Goal: Information Seeking & Learning: Check status

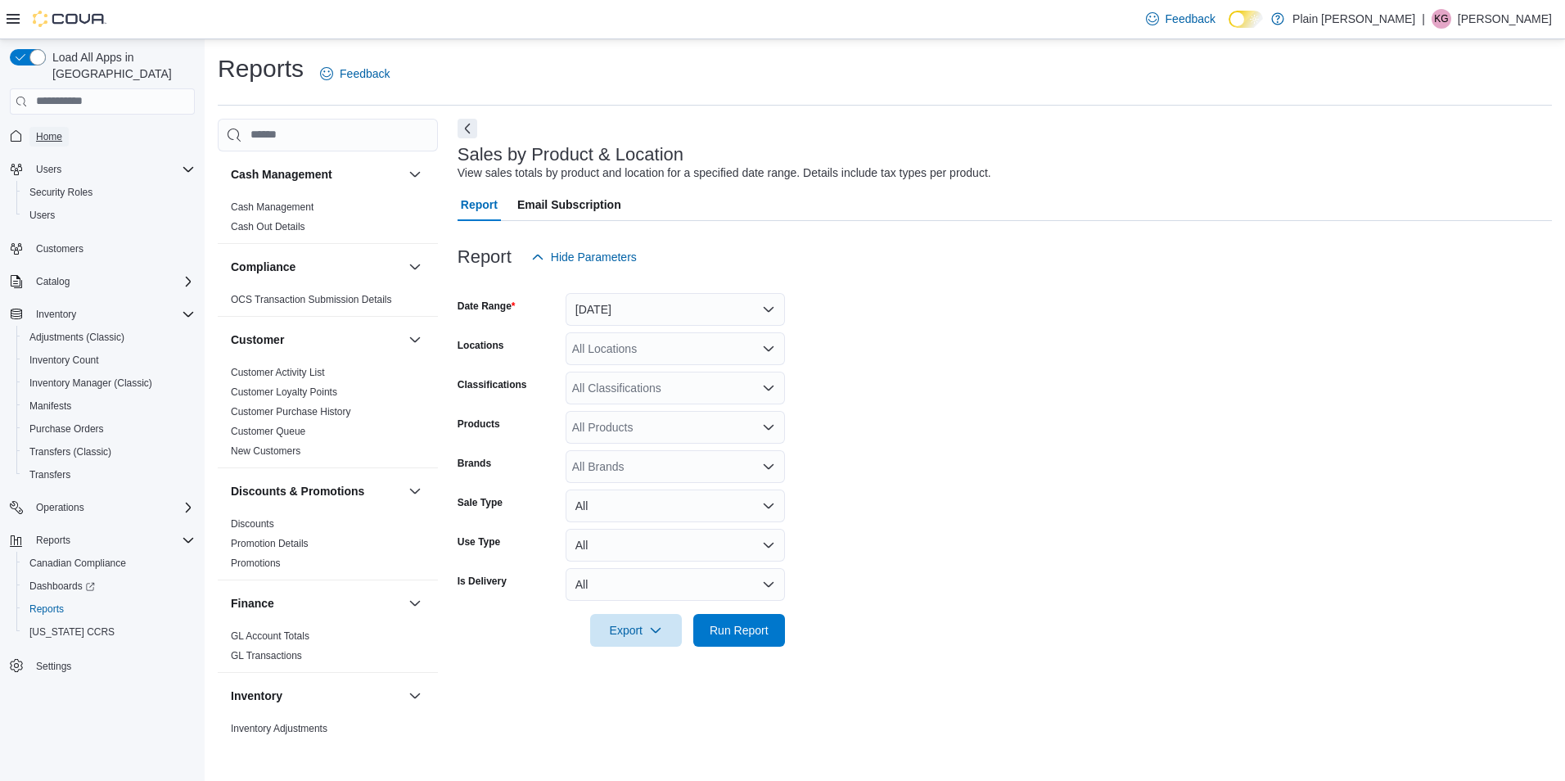
click at [64, 127] on link "Home" at bounding box center [48, 137] width 39 height 20
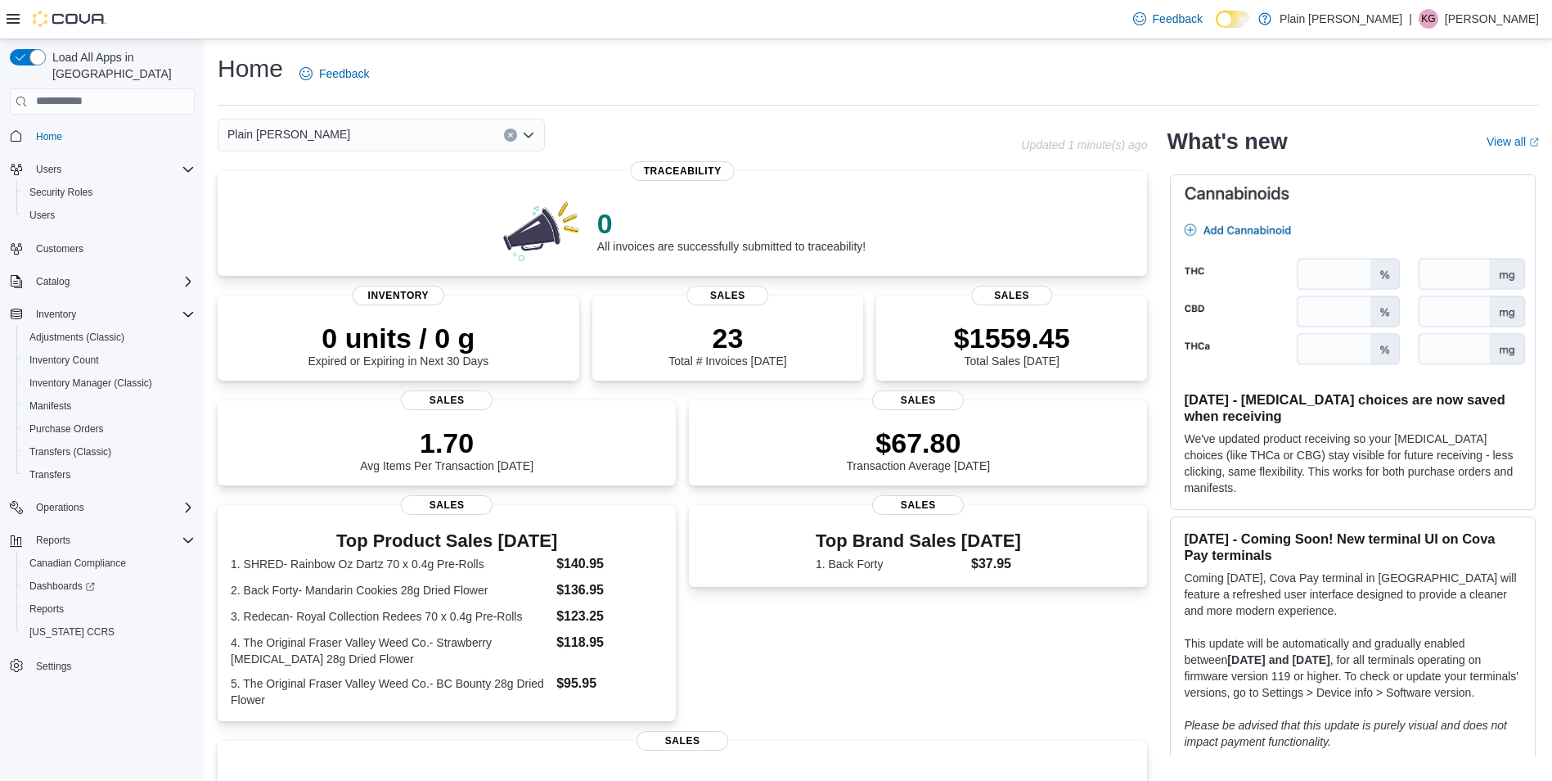
click at [337, 128] on div "Plain [PERSON_NAME]" at bounding box center [381, 135] width 327 height 33
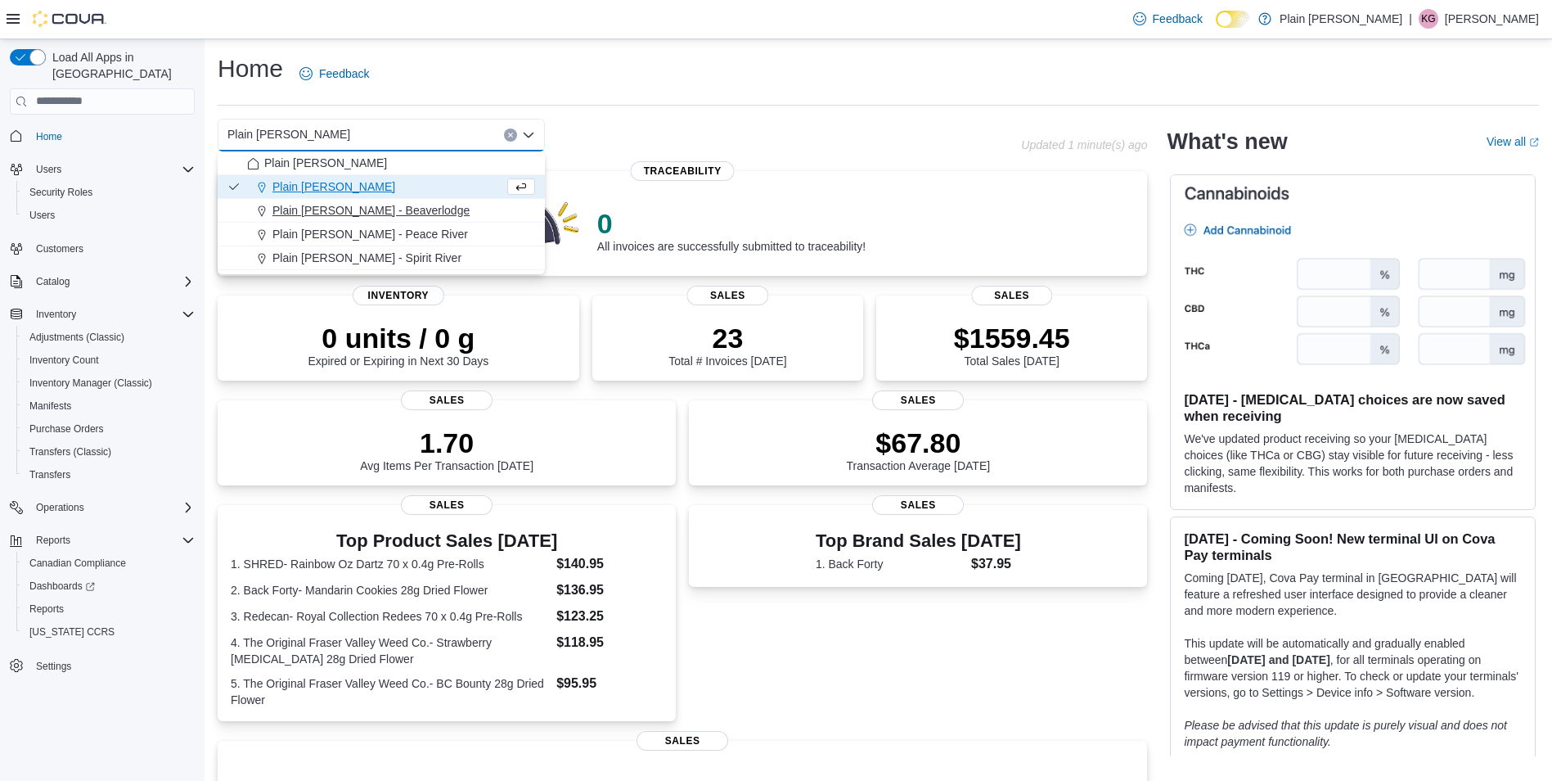
click at [394, 205] on span "Plain [PERSON_NAME] - Beaverlodge" at bounding box center [370, 210] width 197 height 16
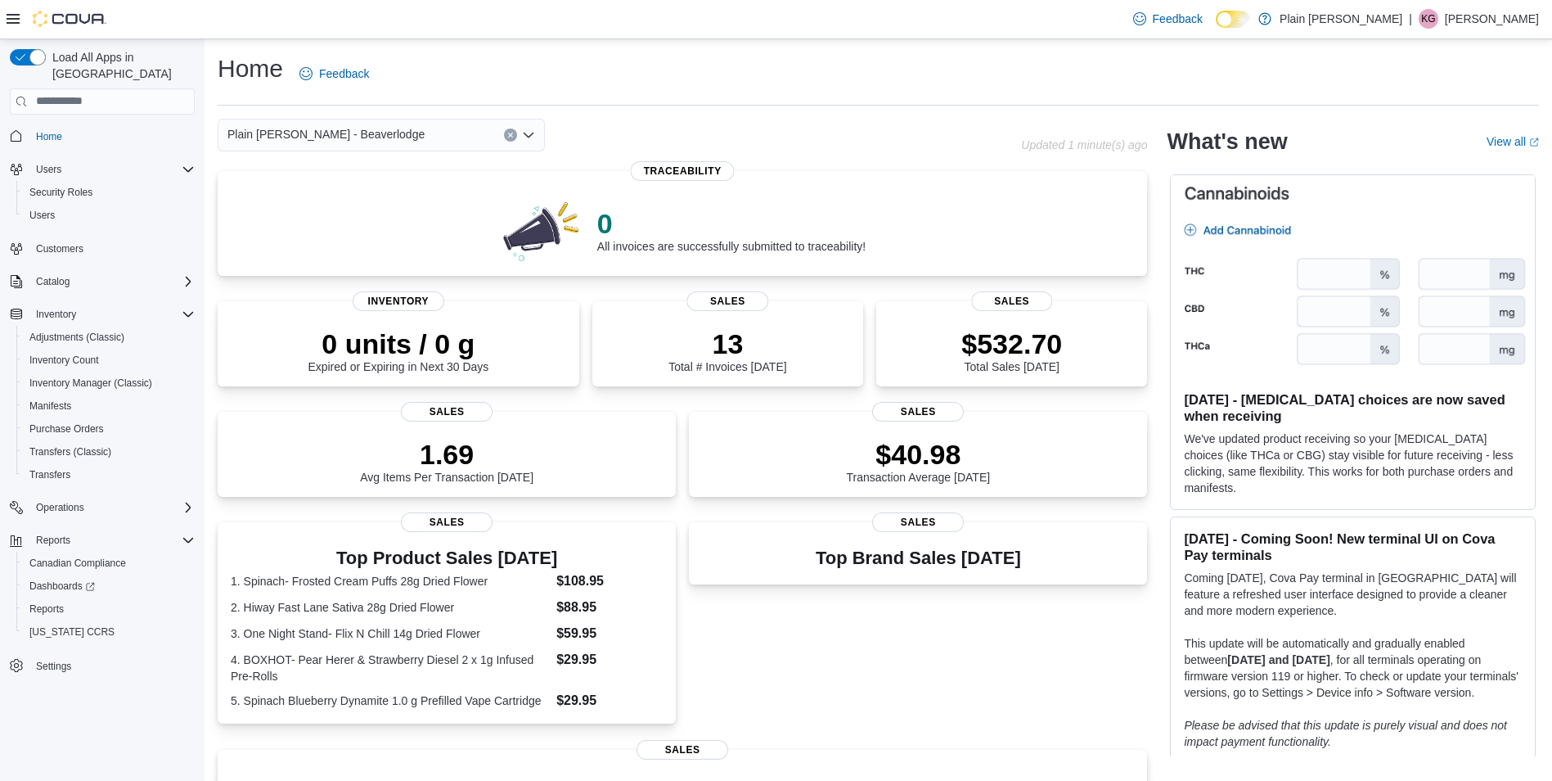
click at [374, 136] on div "Plain [PERSON_NAME] - Beaverlodge Combo box. Selected. Plain [PERSON_NAME] - Be…" at bounding box center [381, 135] width 327 height 33
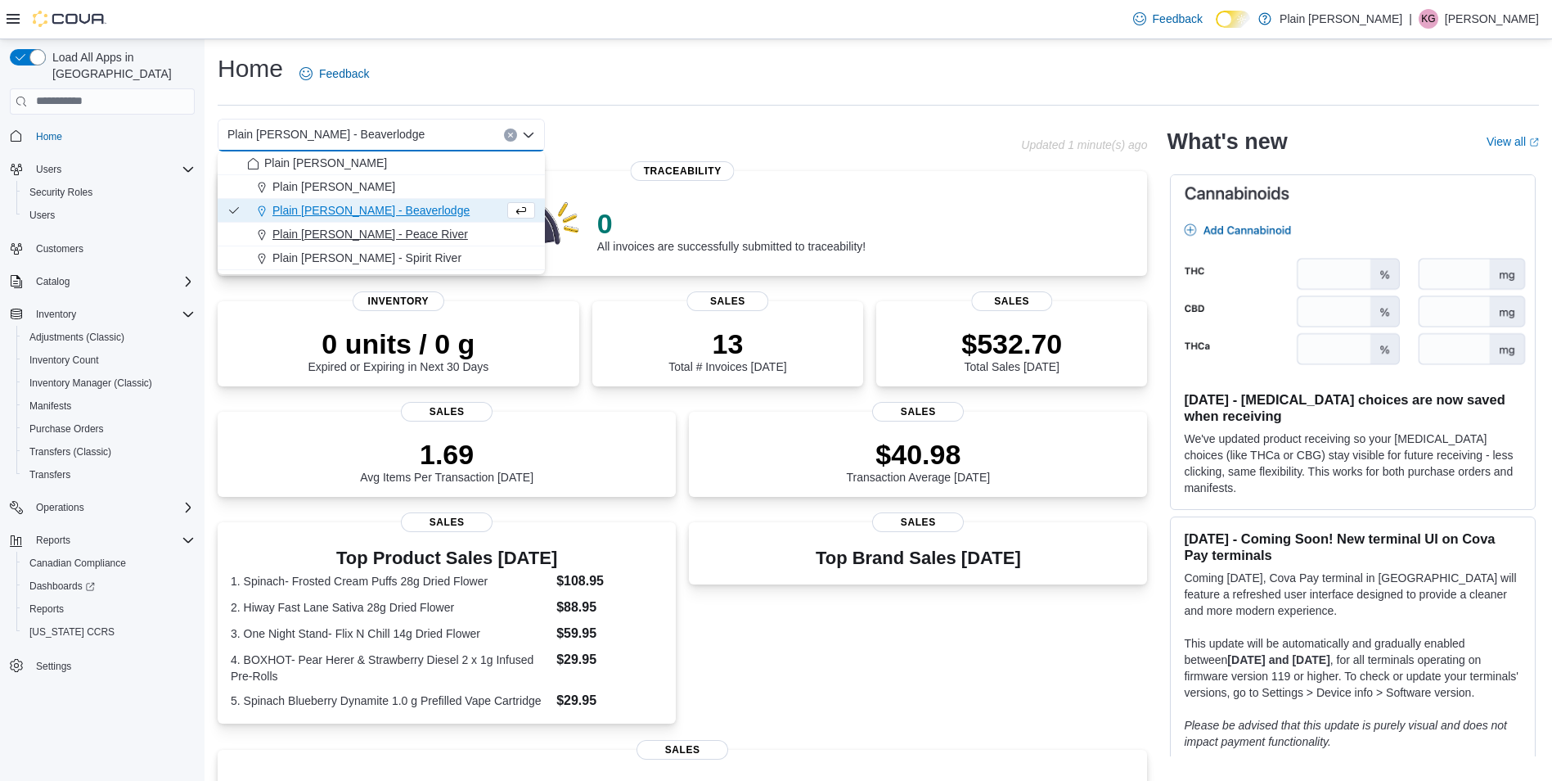
click at [378, 238] on span "Plain [PERSON_NAME] - Peace River" at bounding box center [370, 234] width 196 height 16
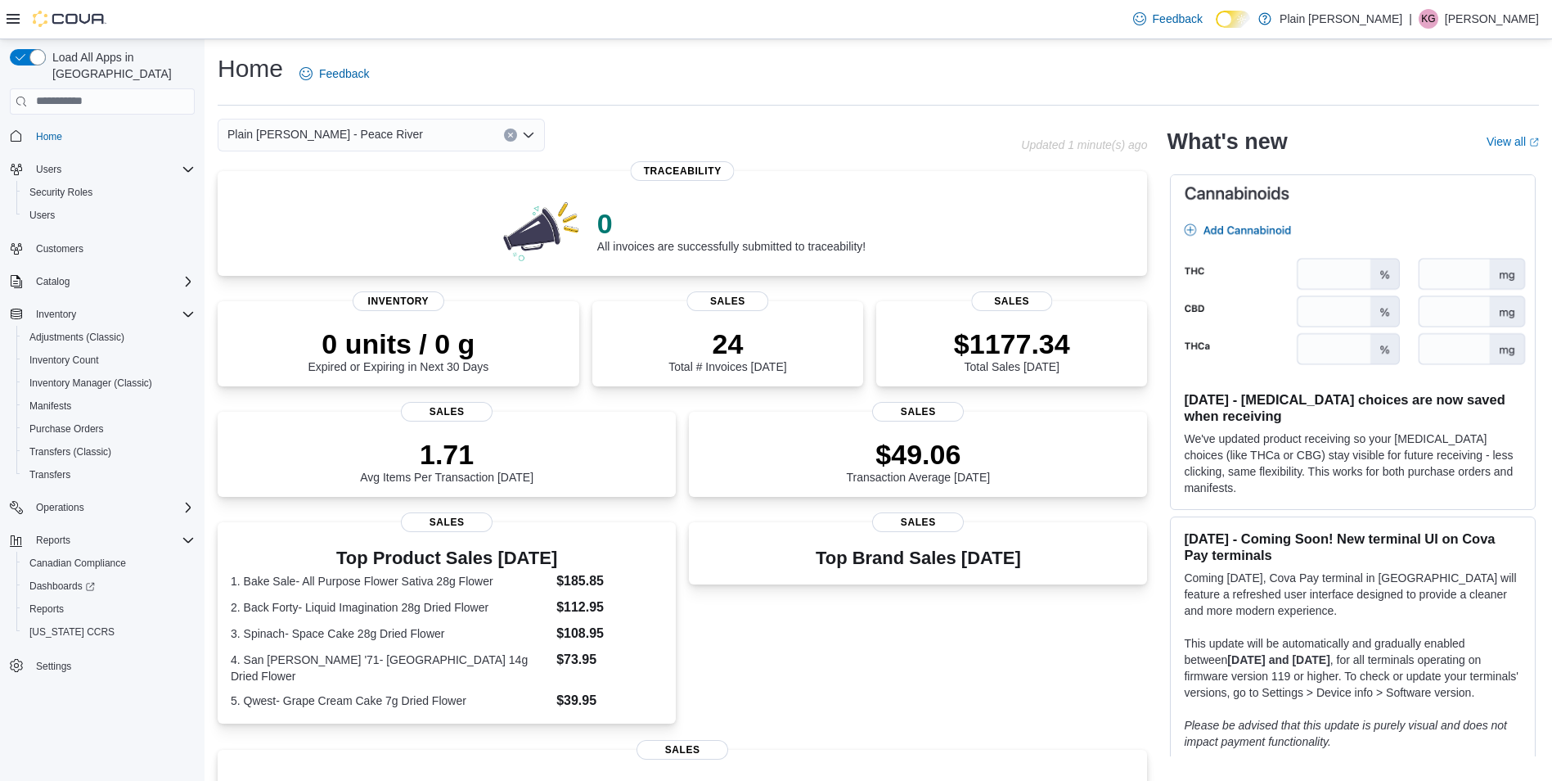
click at [481, 135] on div "Plain [PERSON_NAME] - Peace River" at bounding box center [381, 135] width 327 height 33
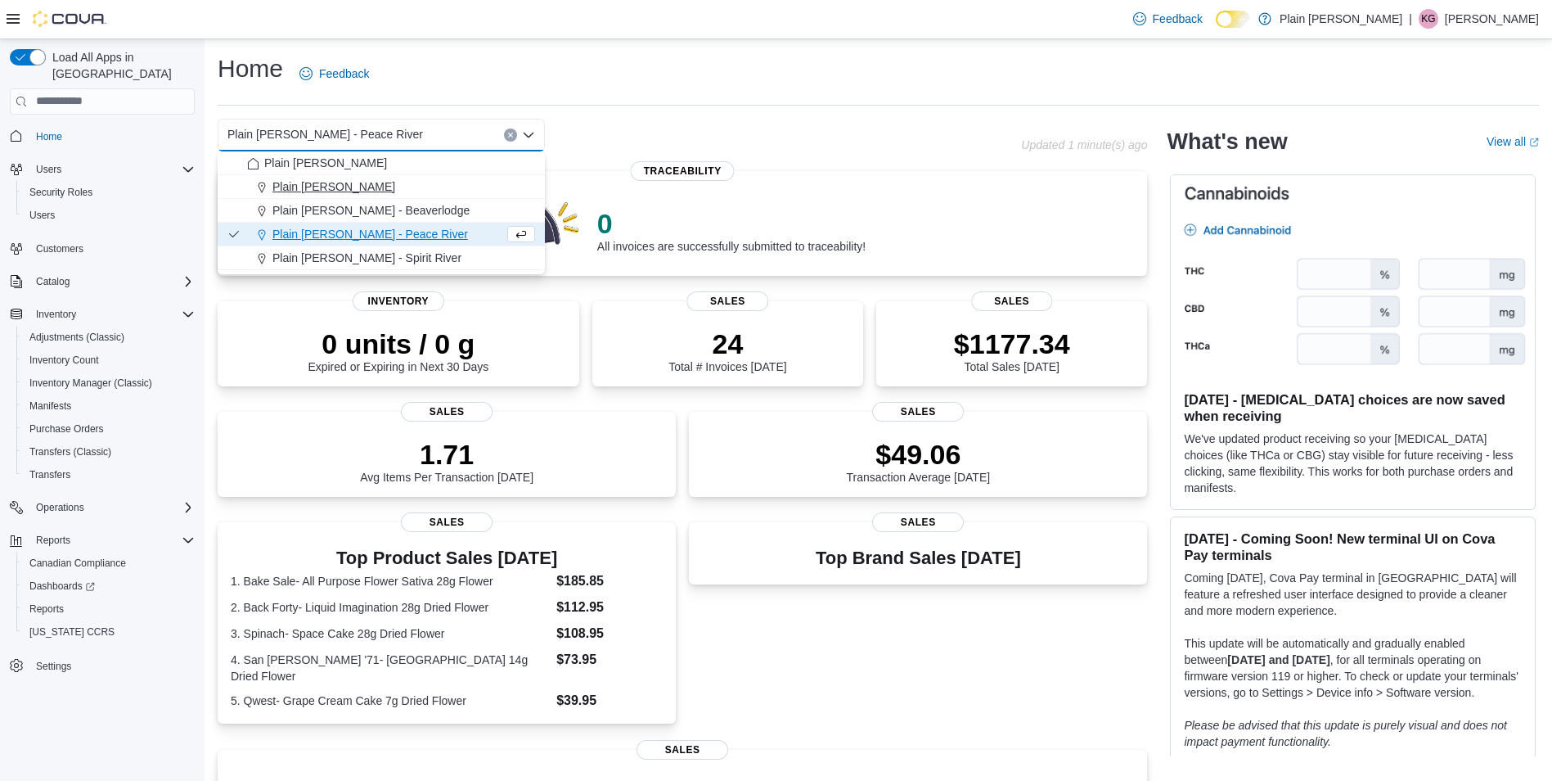
click at [437, 191] on div "Plain [PERSON_NAME]" at bounding box center [391, 186] width 288 height 16
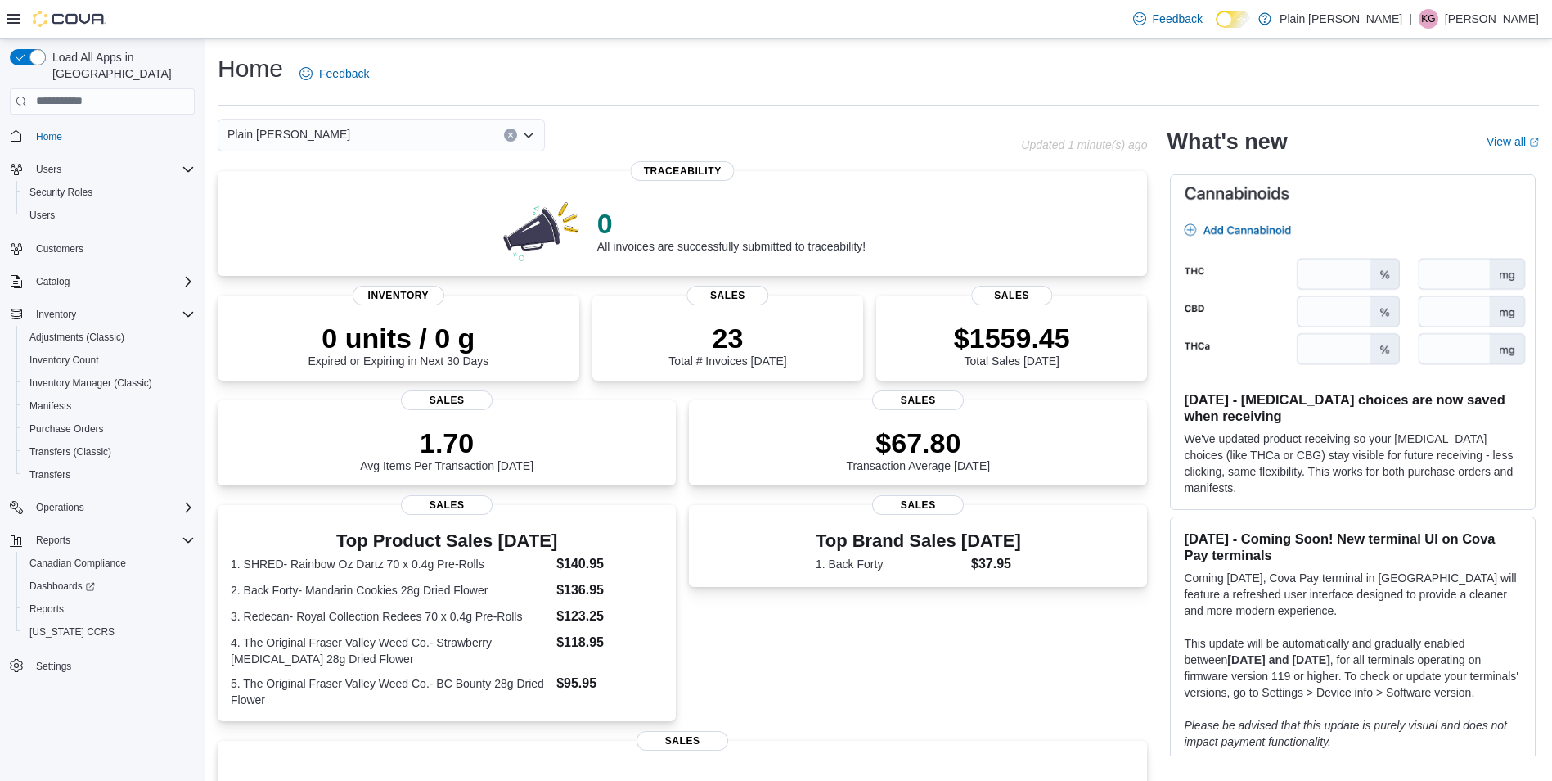
click at [404, 137] on div "Plain [PERSON_NAME] - Falher Combo box. Selected. Plain [PERSON_NAME] - Falher.…" at bounding box center [381, 135] width 327 height 33
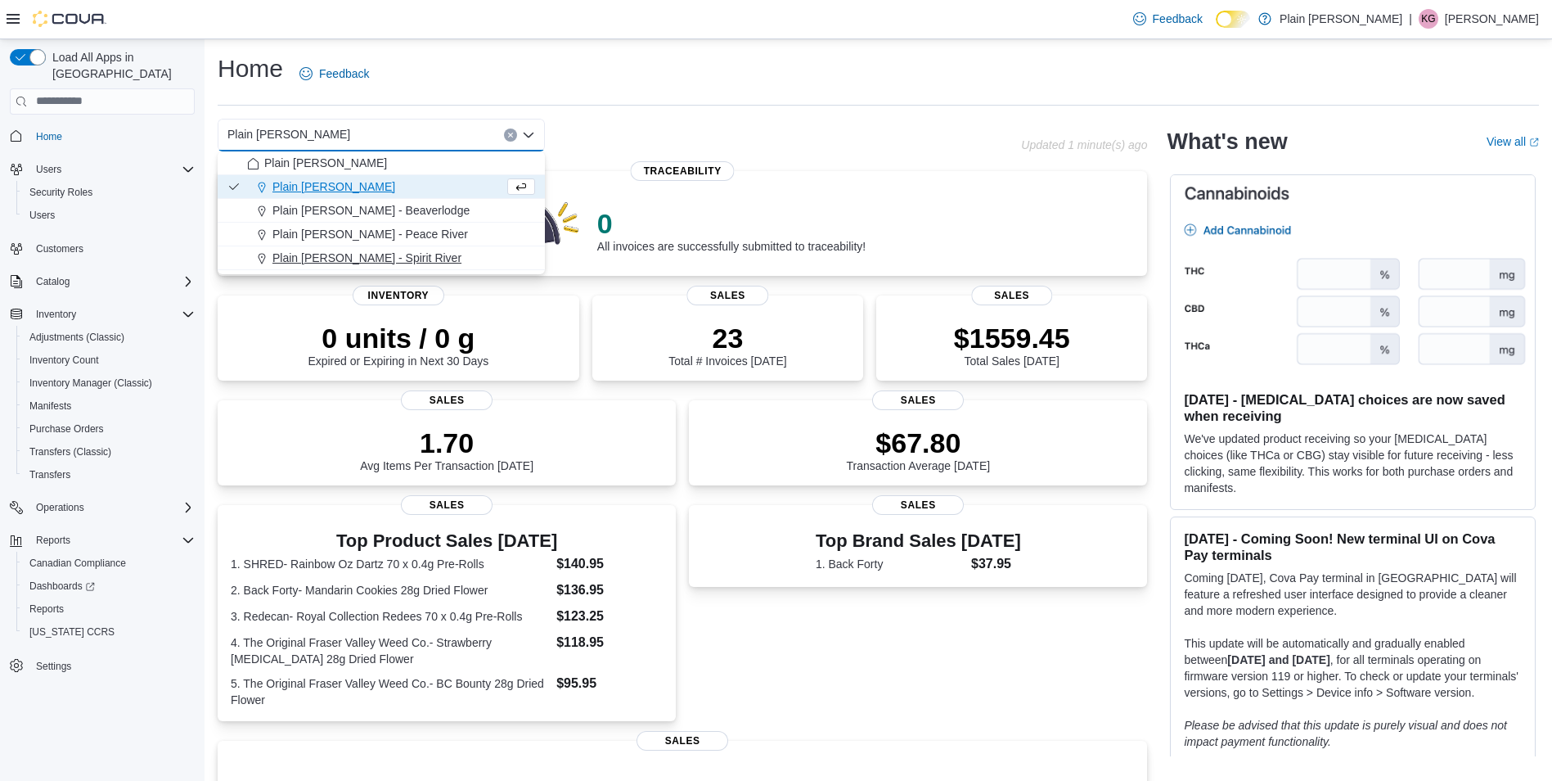
click at [373, 251] on span "Plain [PERSON_NAME] - Spirit River" at bounding box center [366, 258] width 189 height 16
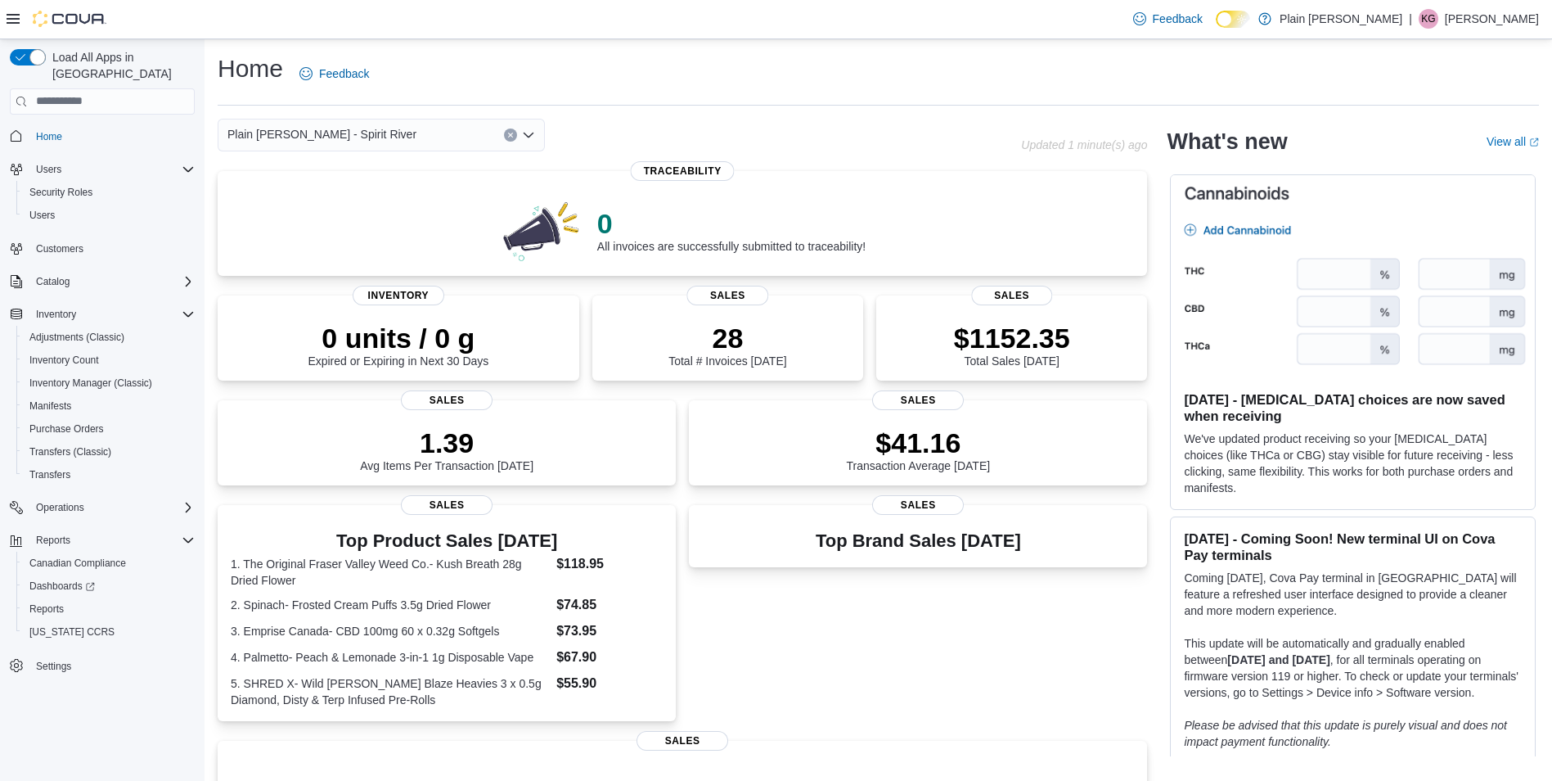
click at [383, 133] on div "Plain [PERSON_NAME] - Spirit River" at bounding box center [381, 135] width 327 height 33
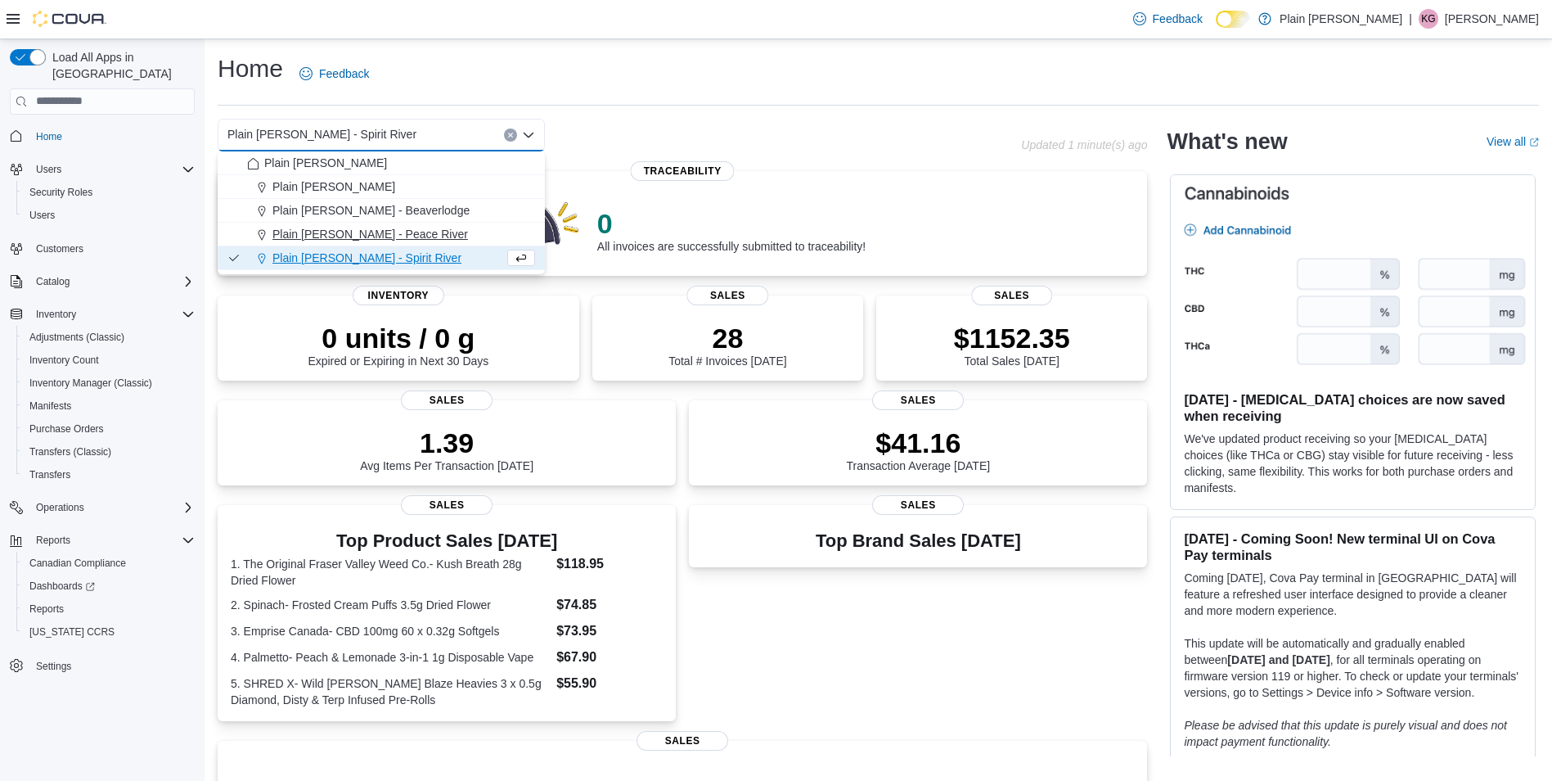
click at [371, 237] on span "Plain [PERSON_NAME] - Peace River" at bounding box center [370, 234] width 196 height 16
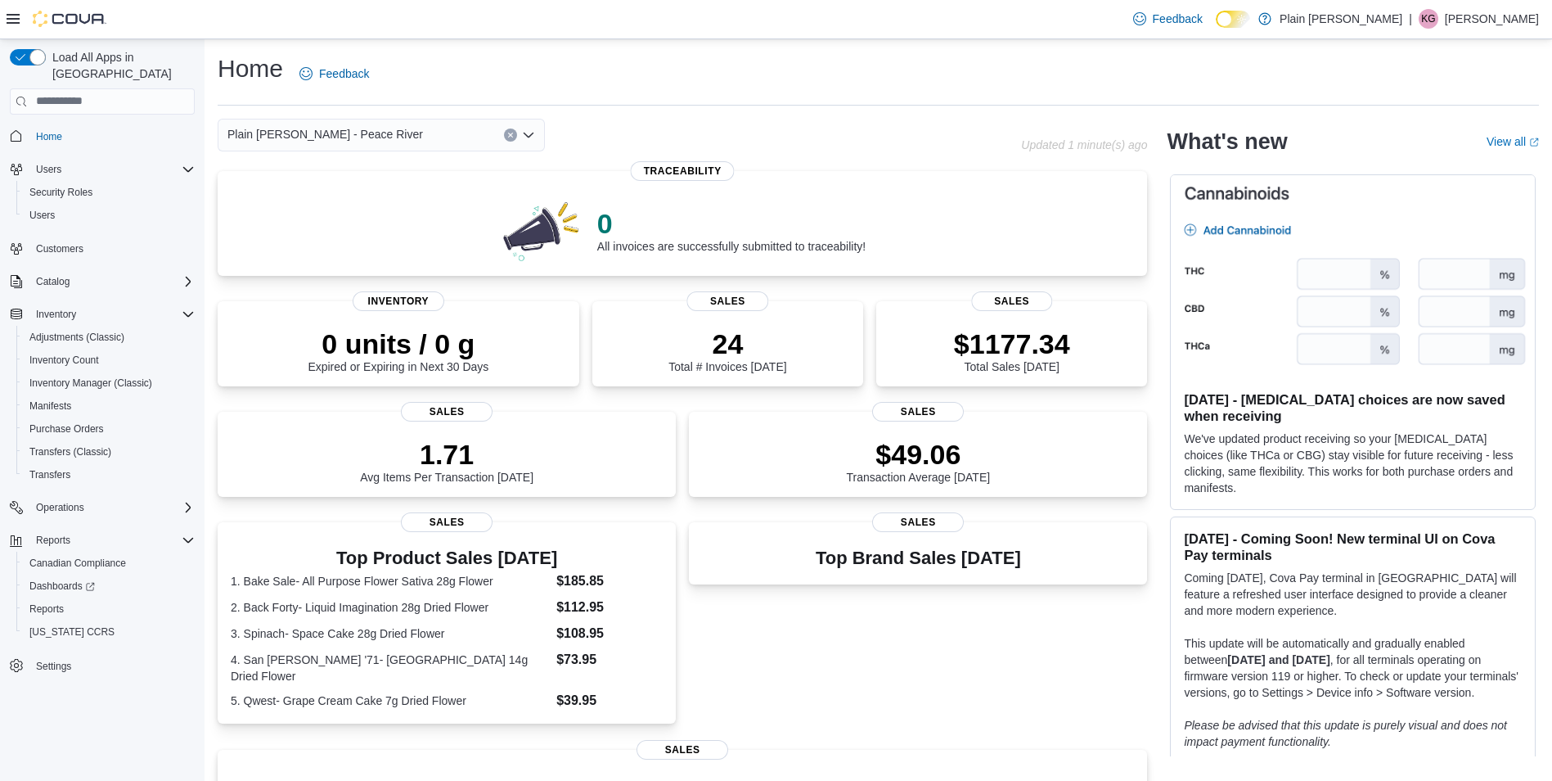
click at [354, 133] on div "Plain [PERSON_NAME] - Peace River Combo box. Selected. Plain [PERSON_NAME] - Pe…" at bounding box center [381, 135] width 327 height 33
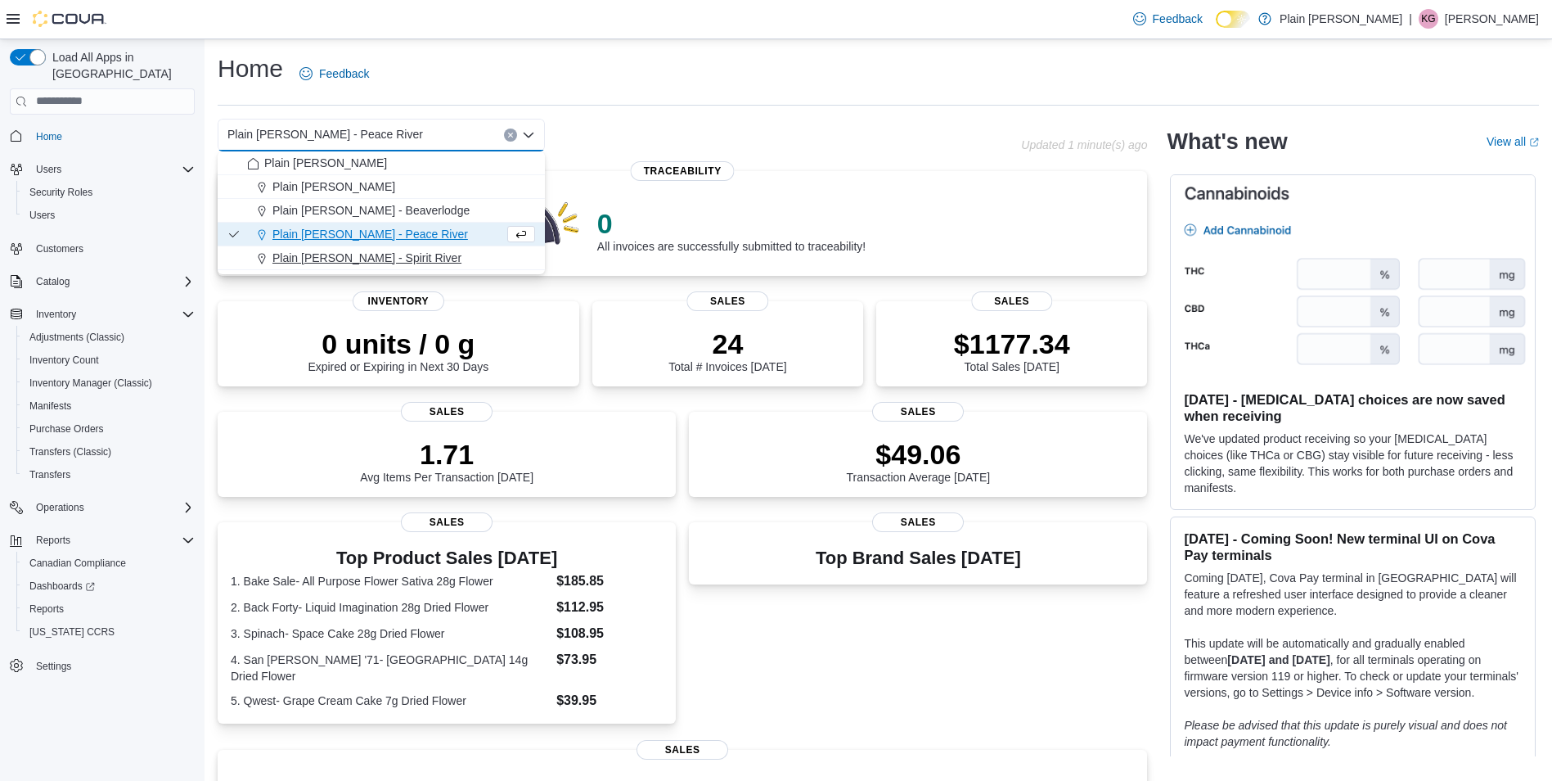
click at [373, 262] on span "Plain [PERSON_NAME] - Spirit River" at bounding box center [366, 258] width 189 height 16
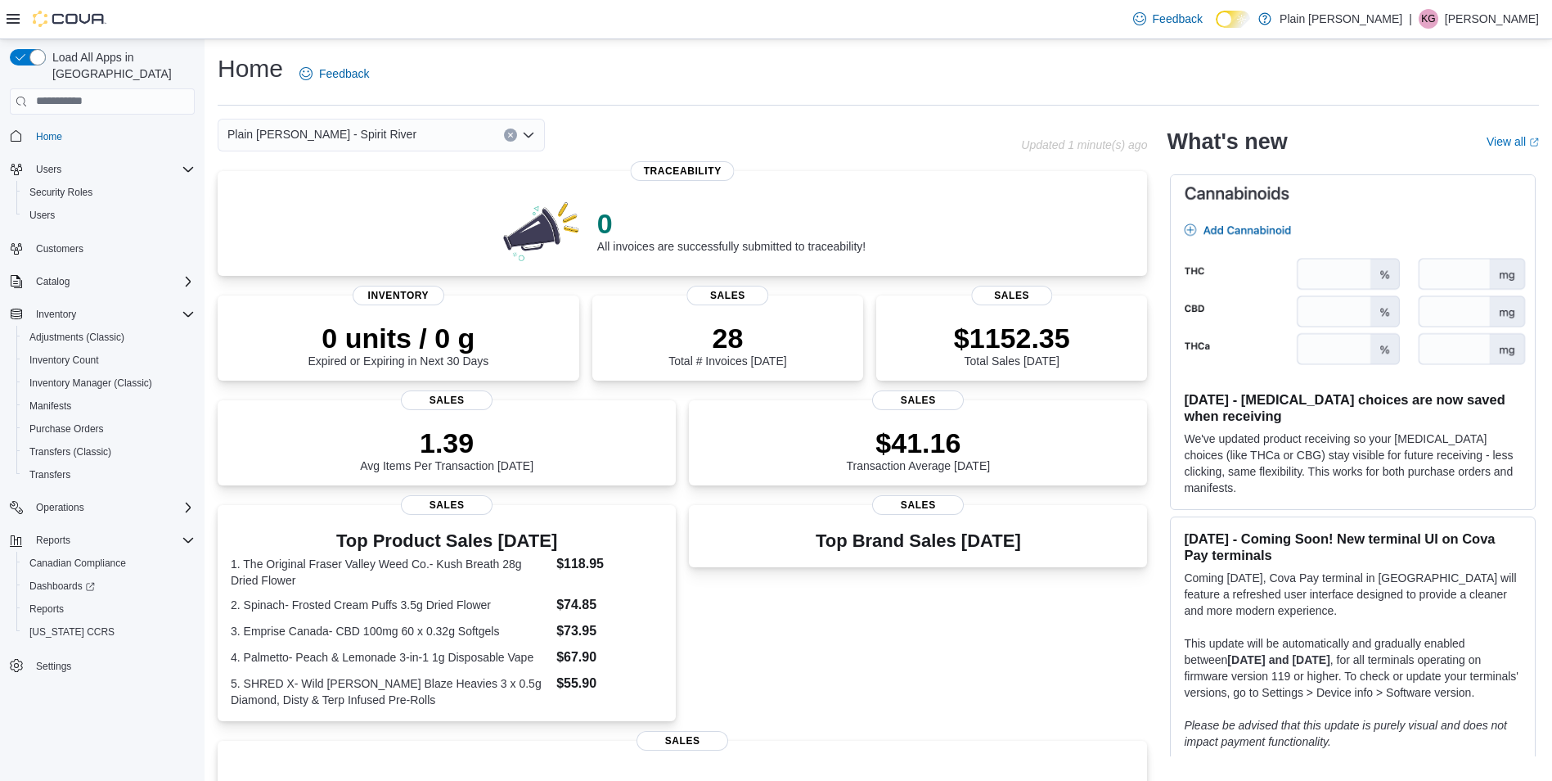
drag, startPoint x: 395, startPoint y: 134, endPoint x: 394, endPoint y: 143, distance: 9.0
click at [394, 143] on div "Plain [PERSON_NAME] - Spirit River Combo box. Selected. Plain [PERSON_NAME] - S…" at bounding box center [381, 135] width 327 height 33
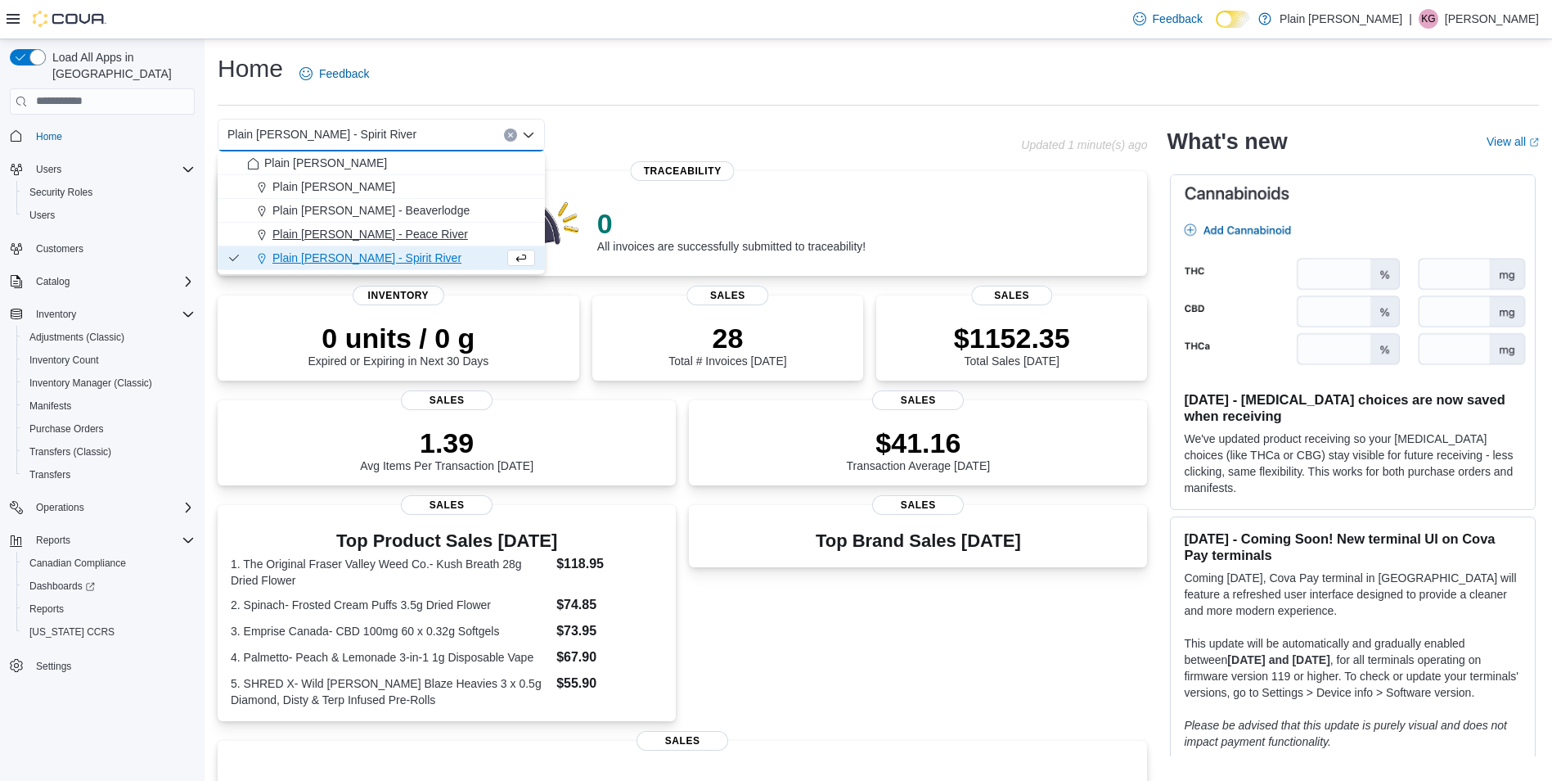
click at [380, 227] on span "Plain [PERSON_NAME] - Peace River" at bounding box center [370, 234] width 196 height 16
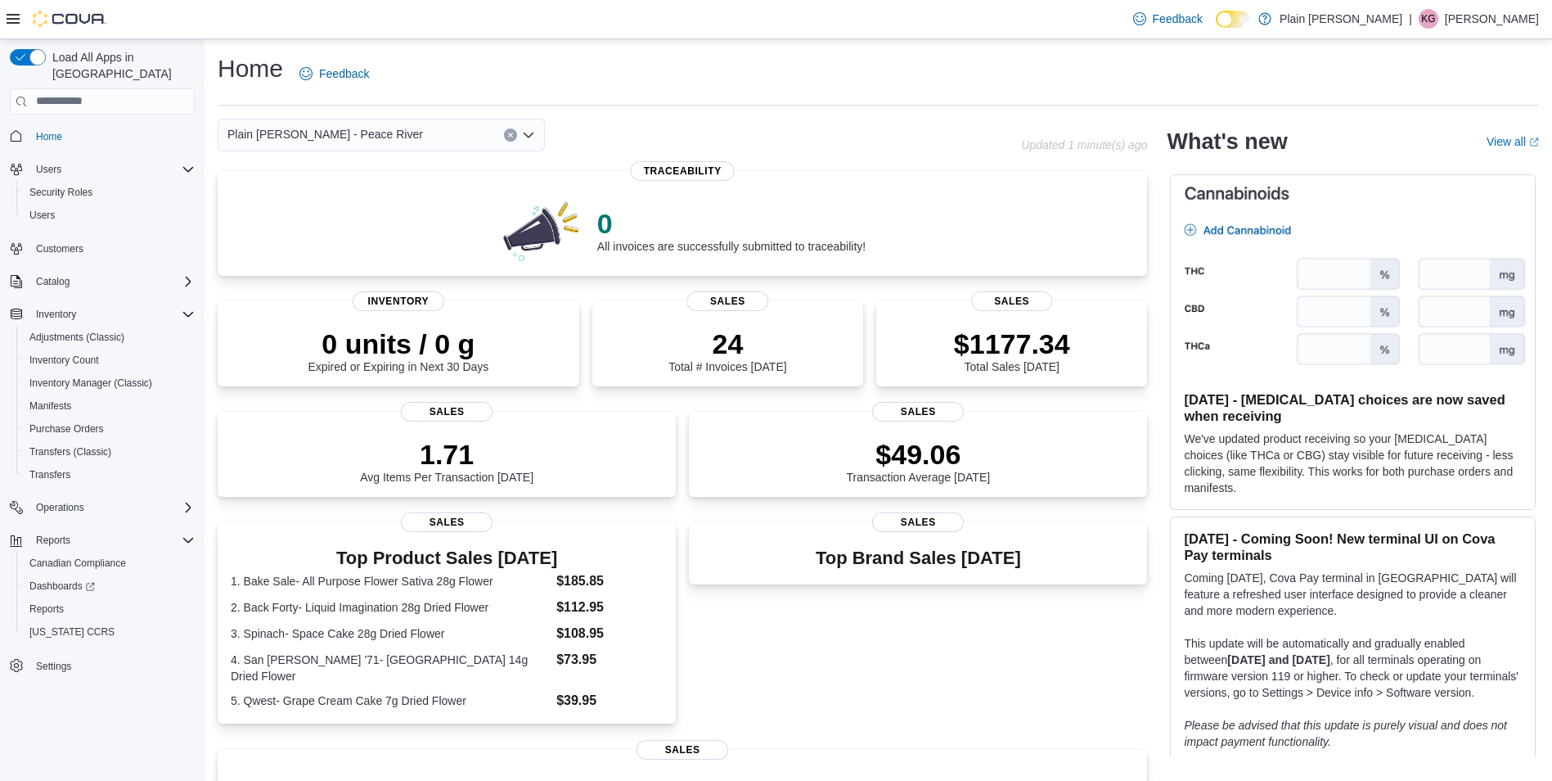
click at [390, 130] on div "Plain [PERSON_NAME] - Peace River" at bounding box center [381, 135] width 327 height 33
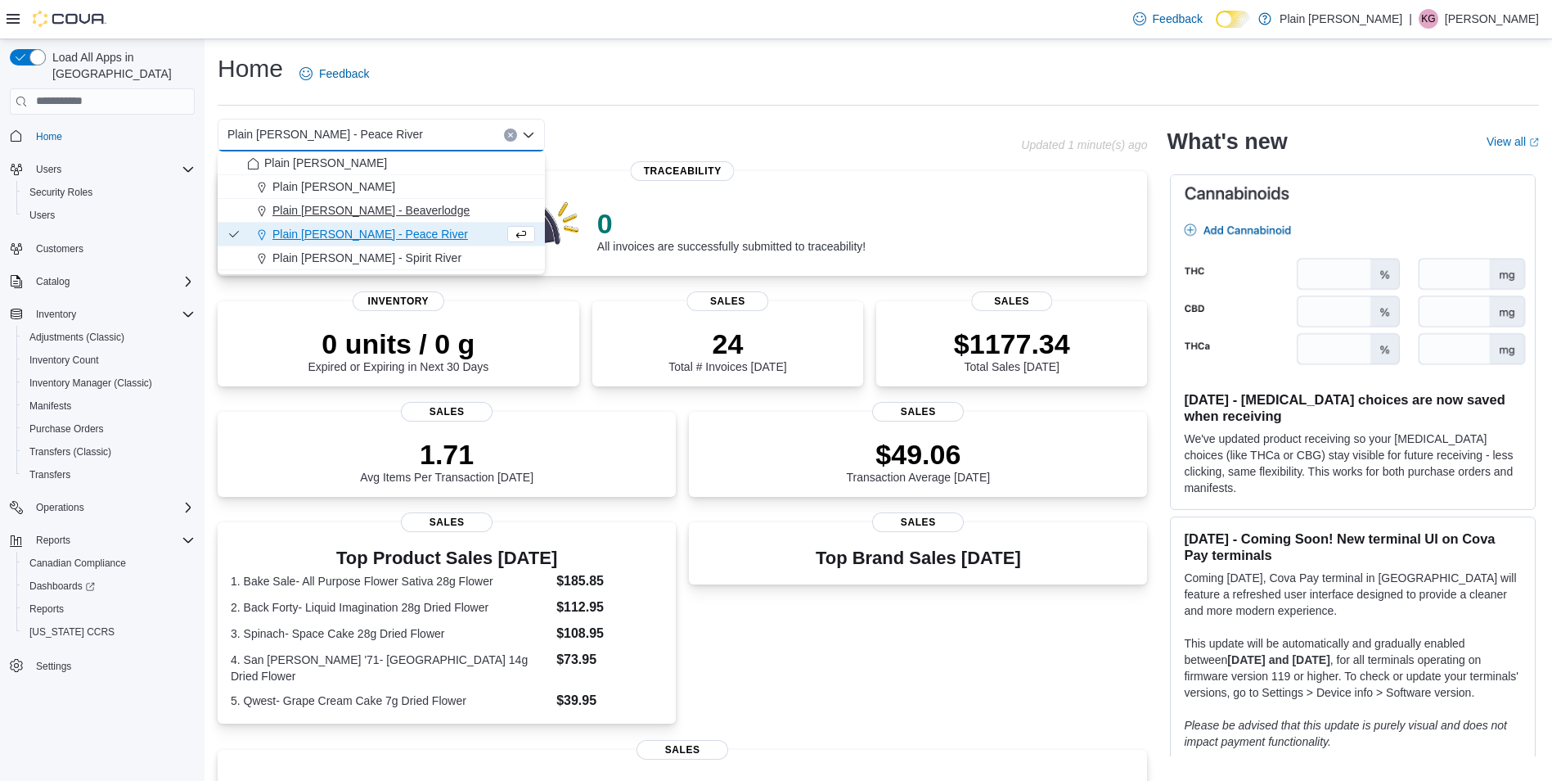
click at [396, 204] on span "Plain [PERSON_NAME] - Beaverlodge" at bounding box center [370, 210] width 197 height 16
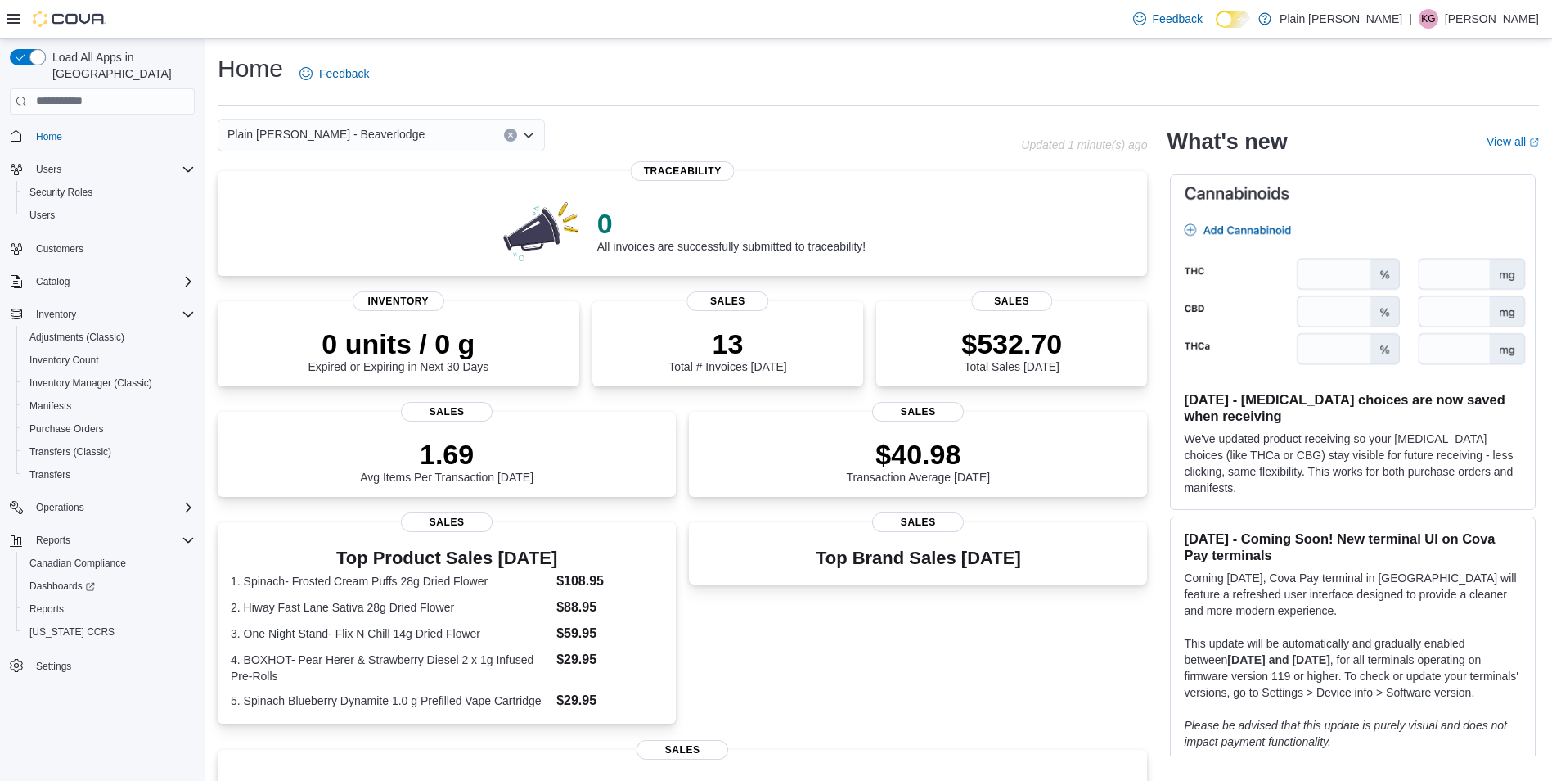
click at [398, 137] on div "Plain [PERSON_NAME] - Beaverlodge Combo box. Selected. Plain [PERSON_NAME] - Be…" at bounding box center [381, 135] width 327 height 33
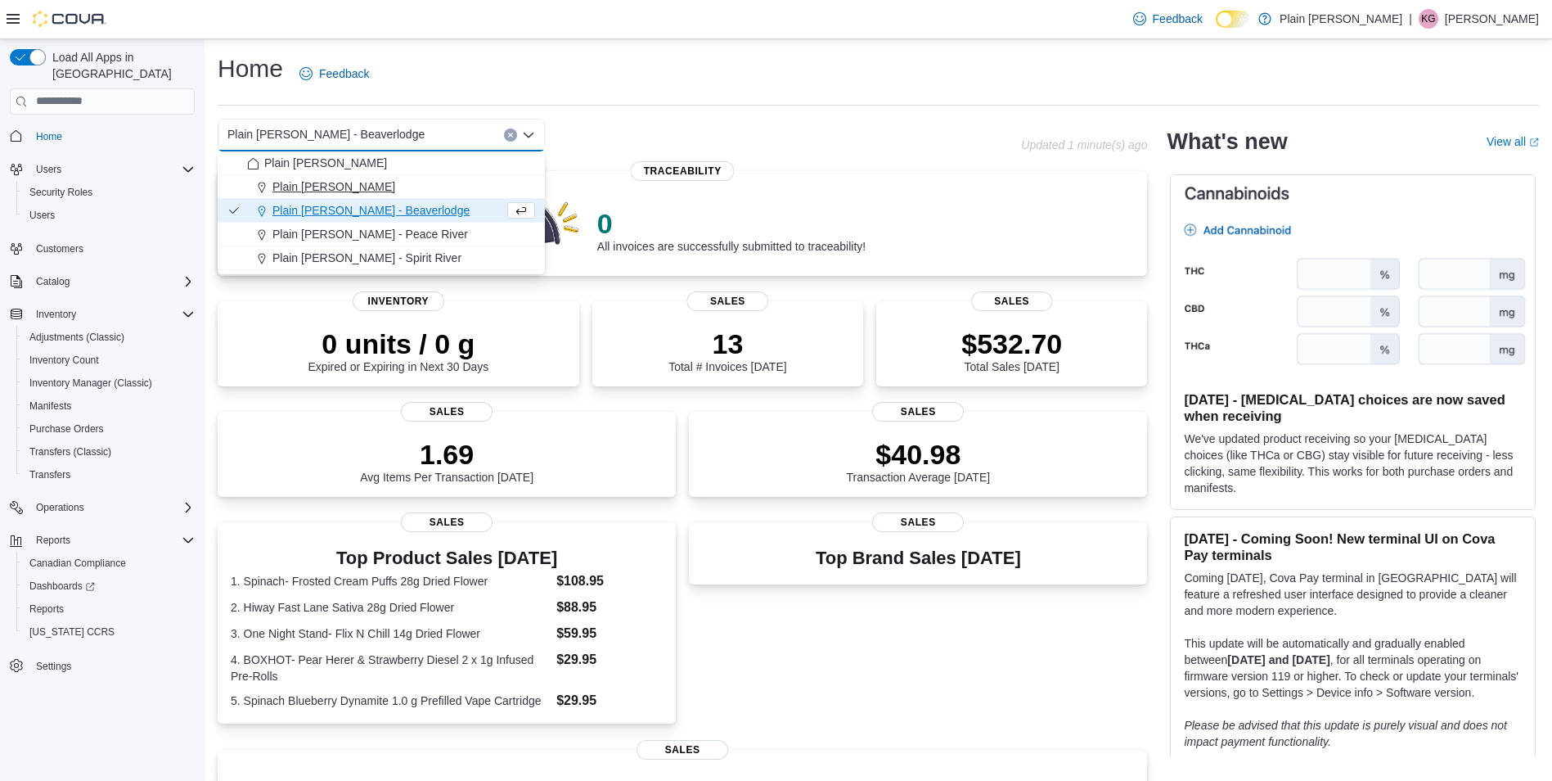
click at [385, 177] on button "Plain [PERSON_NAME]" at bounding box center [381, 187] width 327 height 24
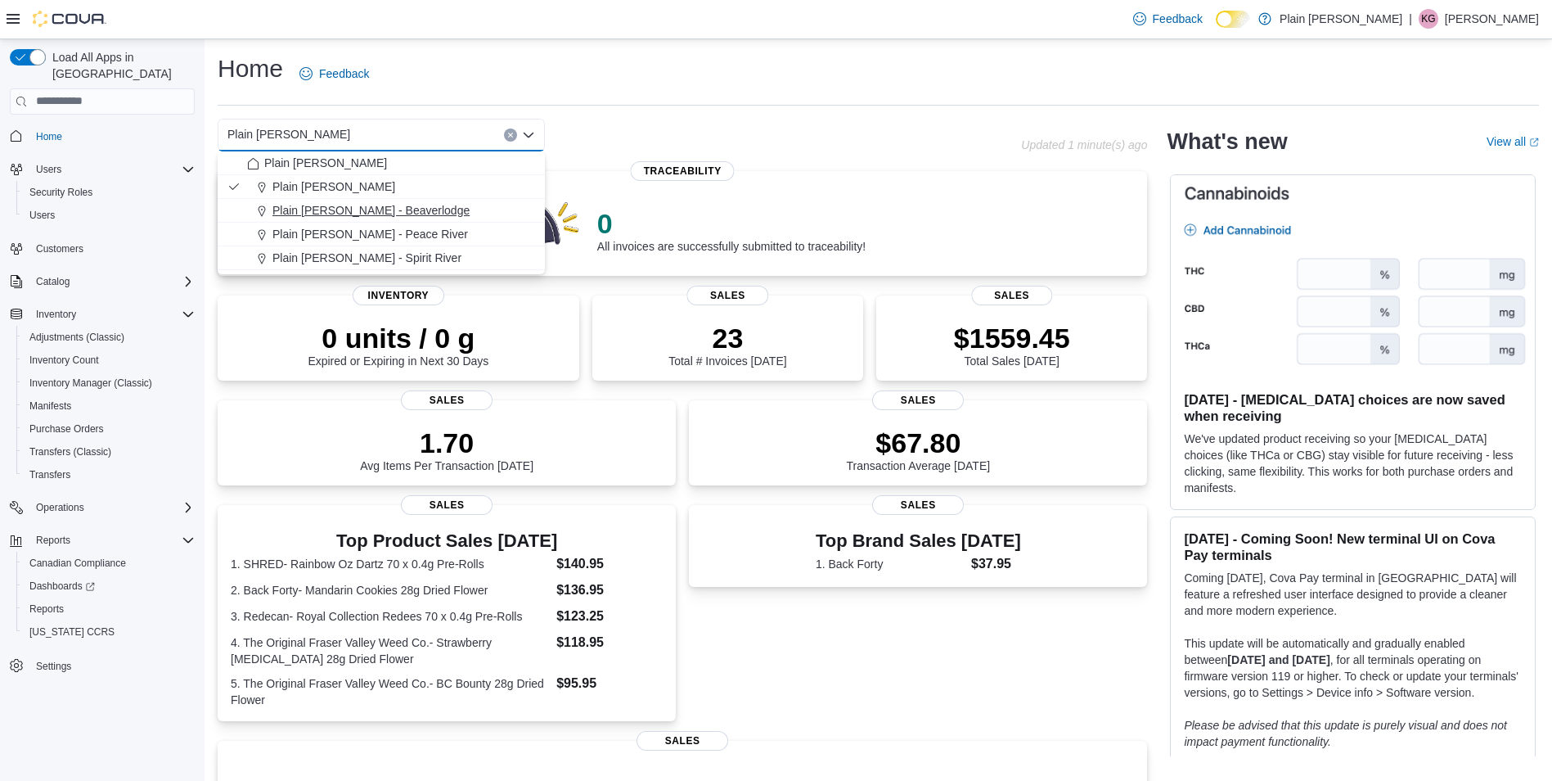
click at [371, 200] on button "Plain [PERSON_NAME] - Beaverlodge" at bounding box center [381, 211] width 327 height 24
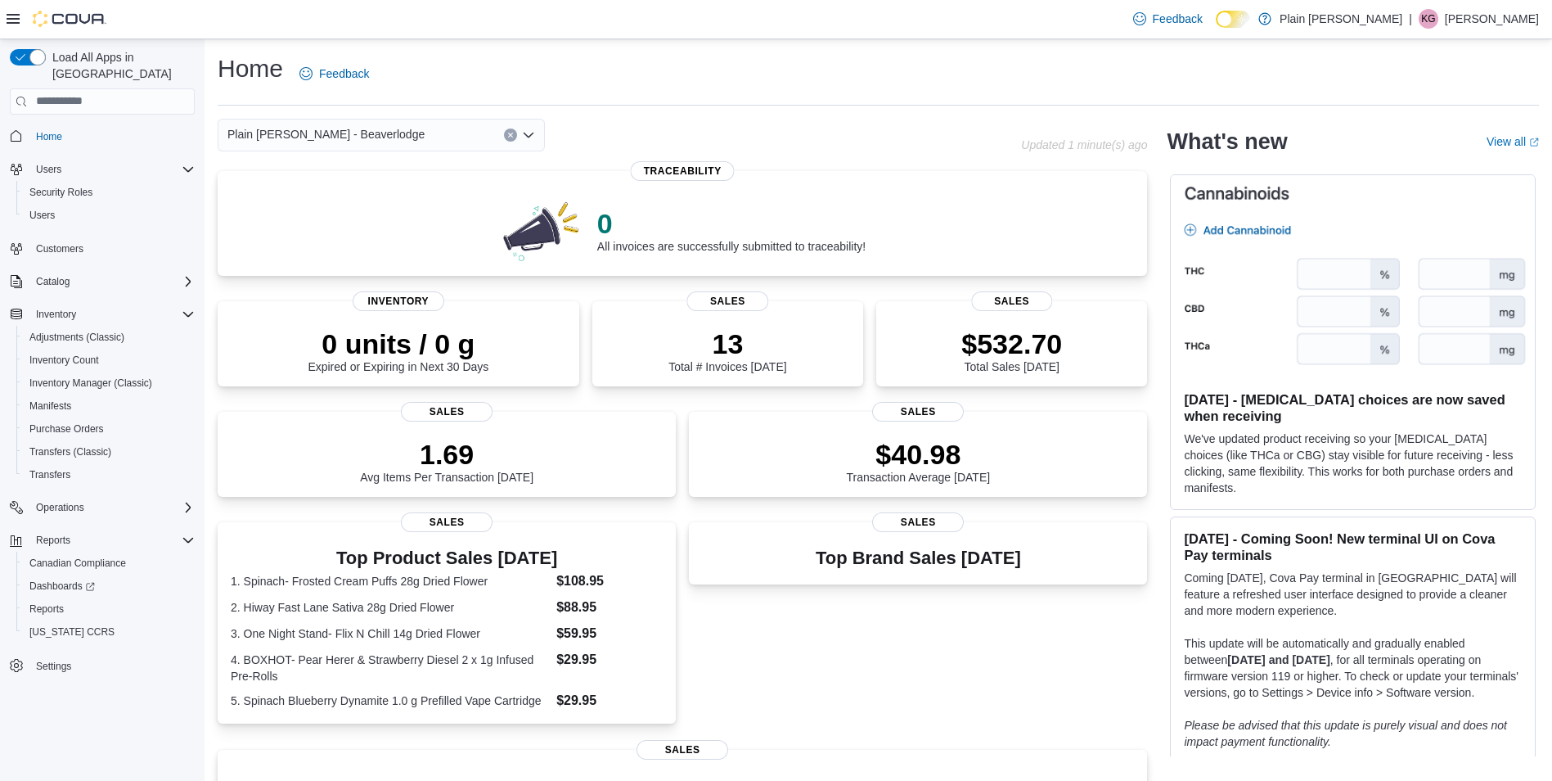
click at [411, 135] on div "Plain [PERSON_NAME] - Beaverlodge Combo box. Selected. Plain [PERSON_NAME] - Be…" at bounding box center [381, 135] width 327 height 33
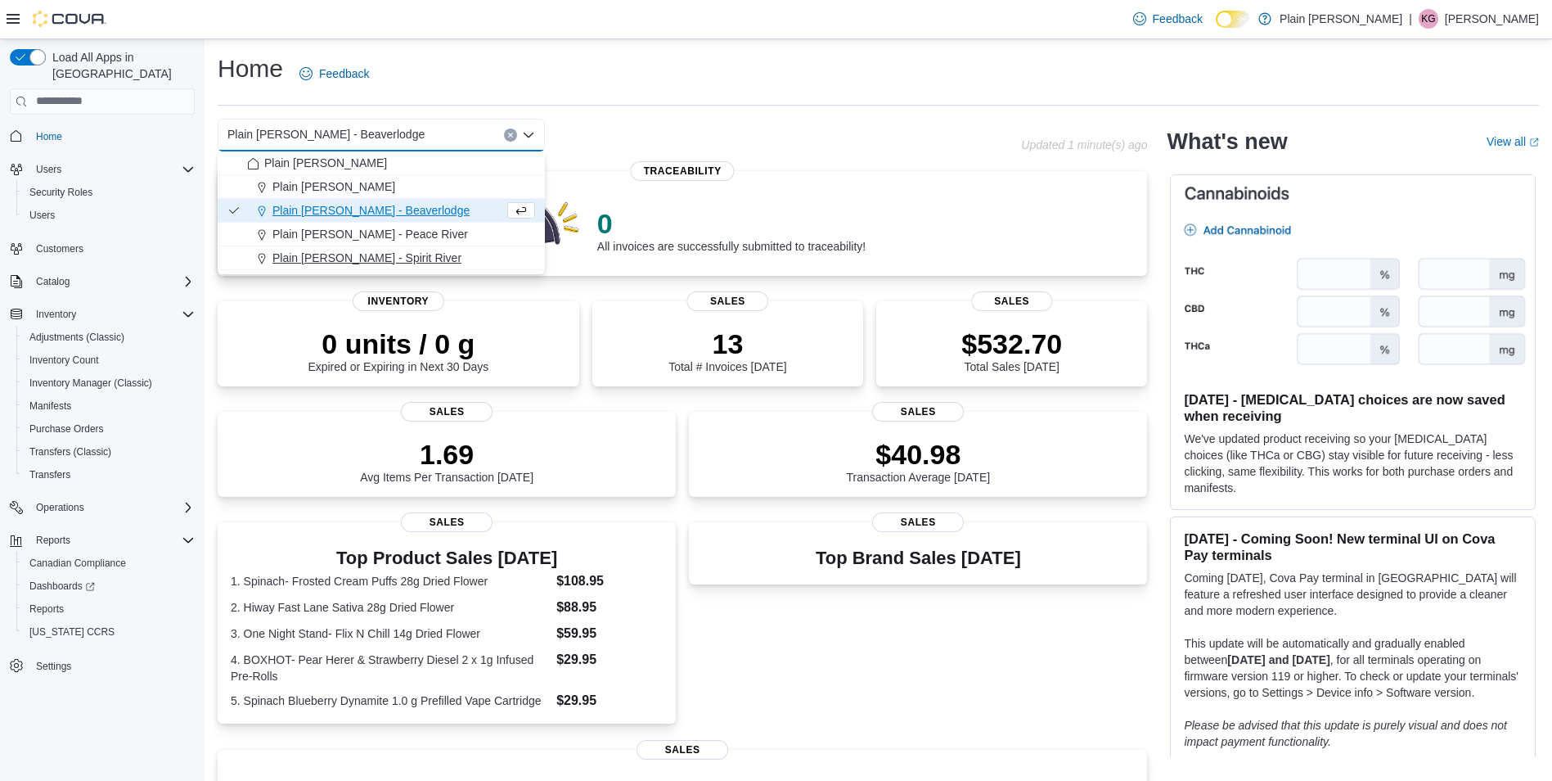
click at [359, 254] on span "Plain [PERSON_NAME] - Spirit River" at bounding box center [366, 258] width 189 height 16
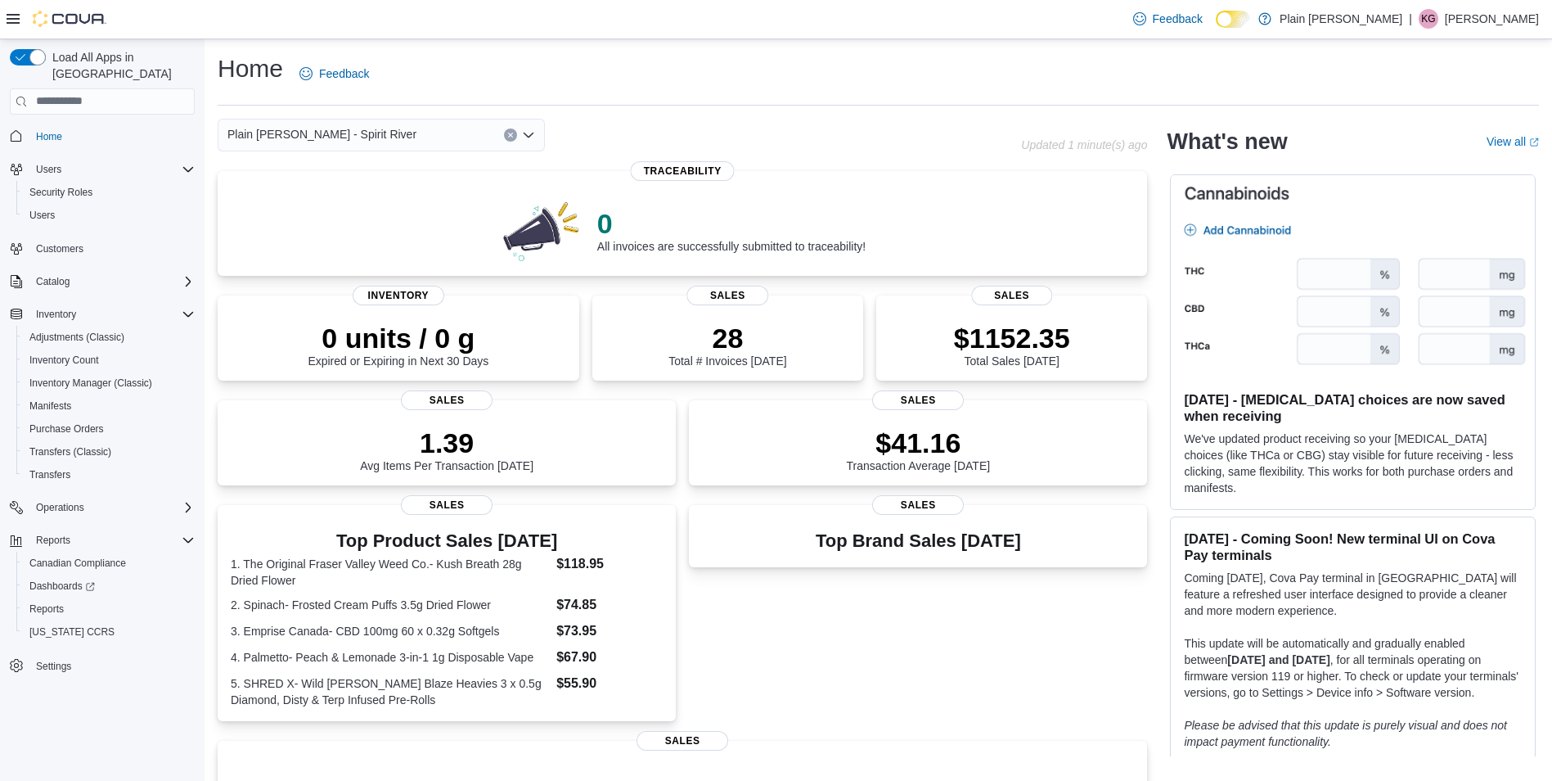
click at [358, 134] on div "Plain [PERSON_NAME] - Spirit River" at bounding box center [381, 135] width 327 height 33
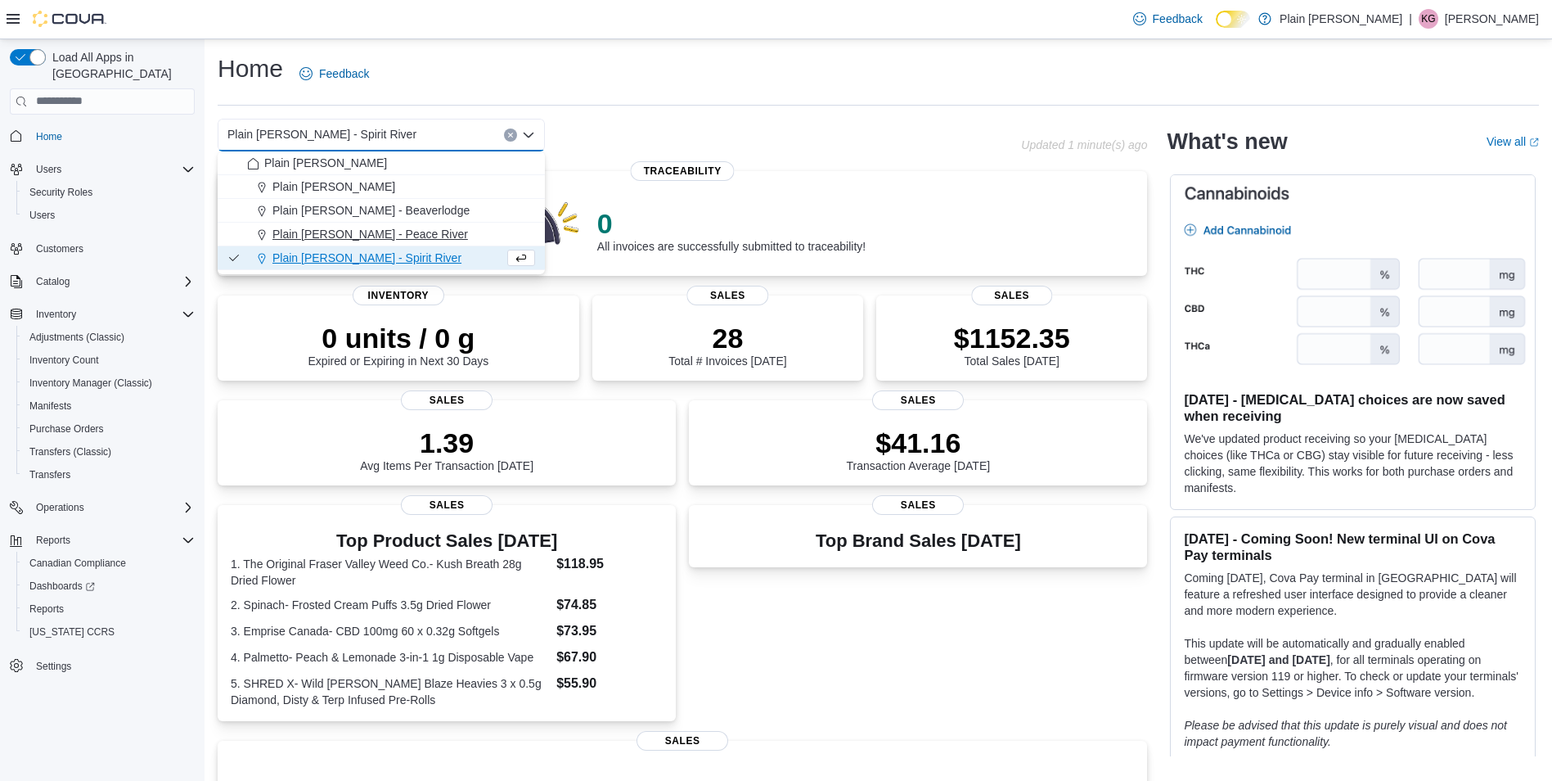
click at [339, 230] on span "Plain [PERSON_NAME] - Peace River" at bounding box center [370, 234] width 196 height 16
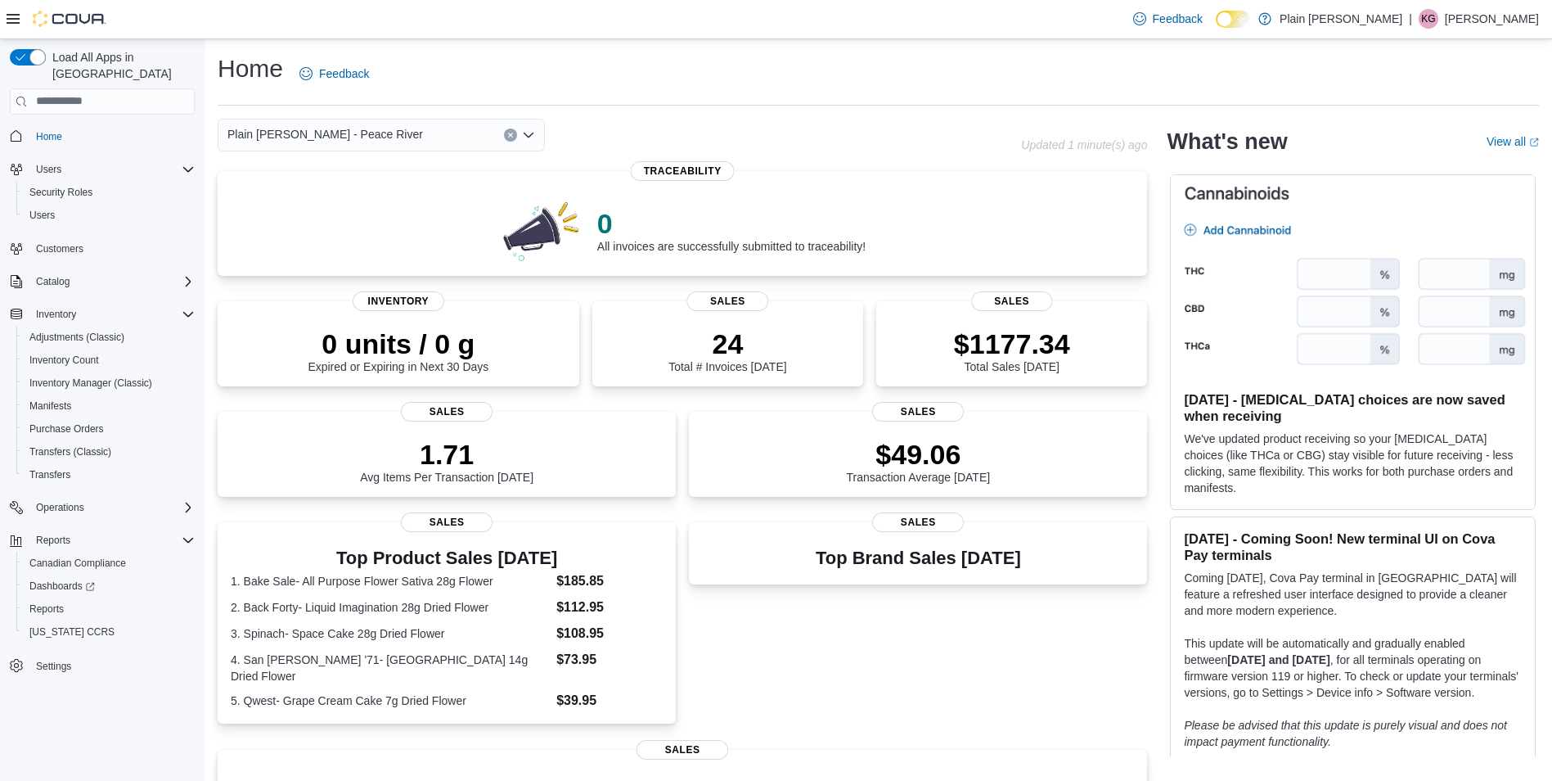
click at [373, 136] on div "Plain [PERSON_NAME] - Peace River Combo box. Selected. Plain [PERSON_NAME] - Pe…" at bounding box center [381, 135] width 327 height 33
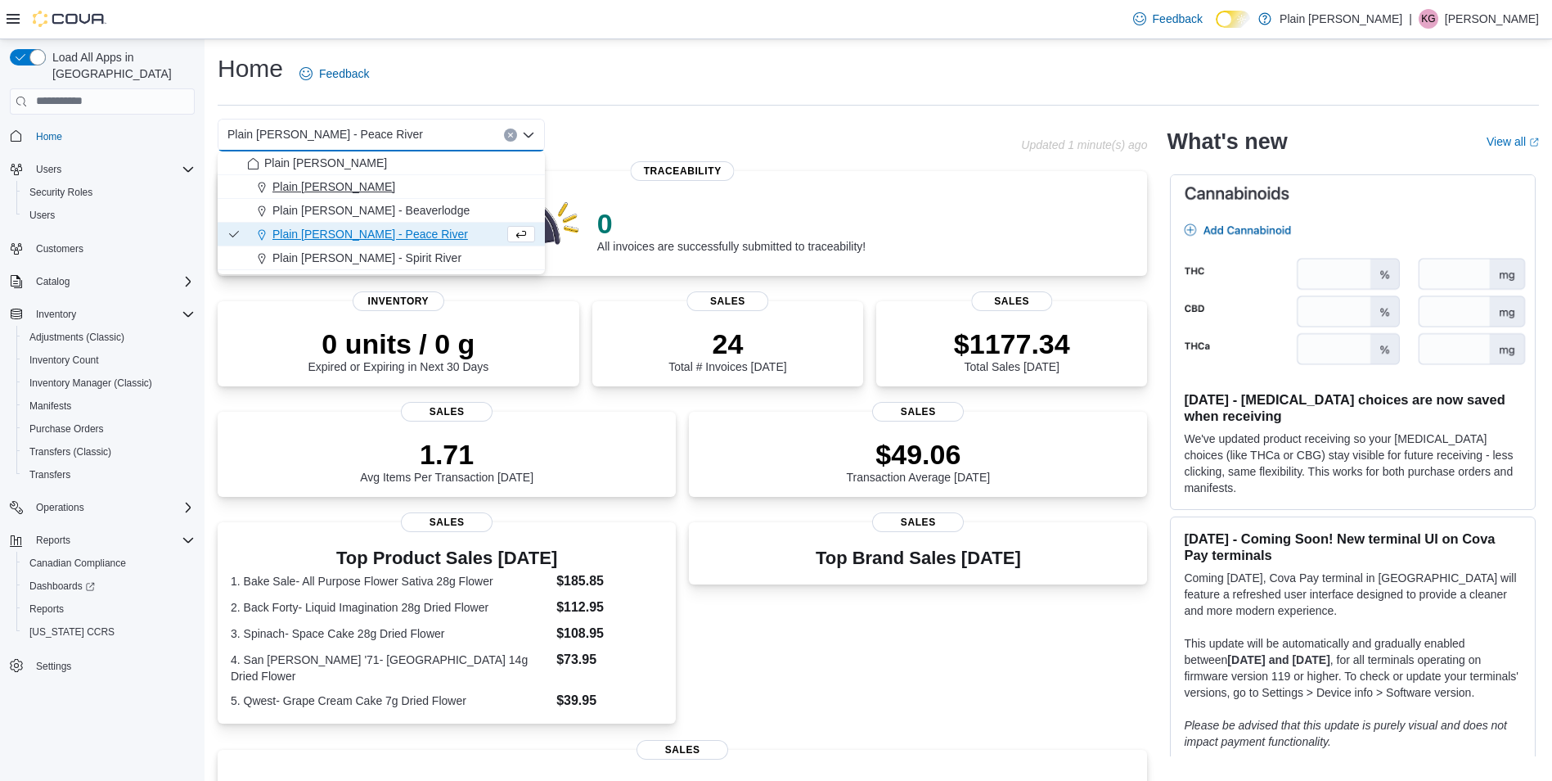
click at [362, 190] on span "Plain [PERSON_NAME]" at bounding box center [333, 186] width 123 height 16
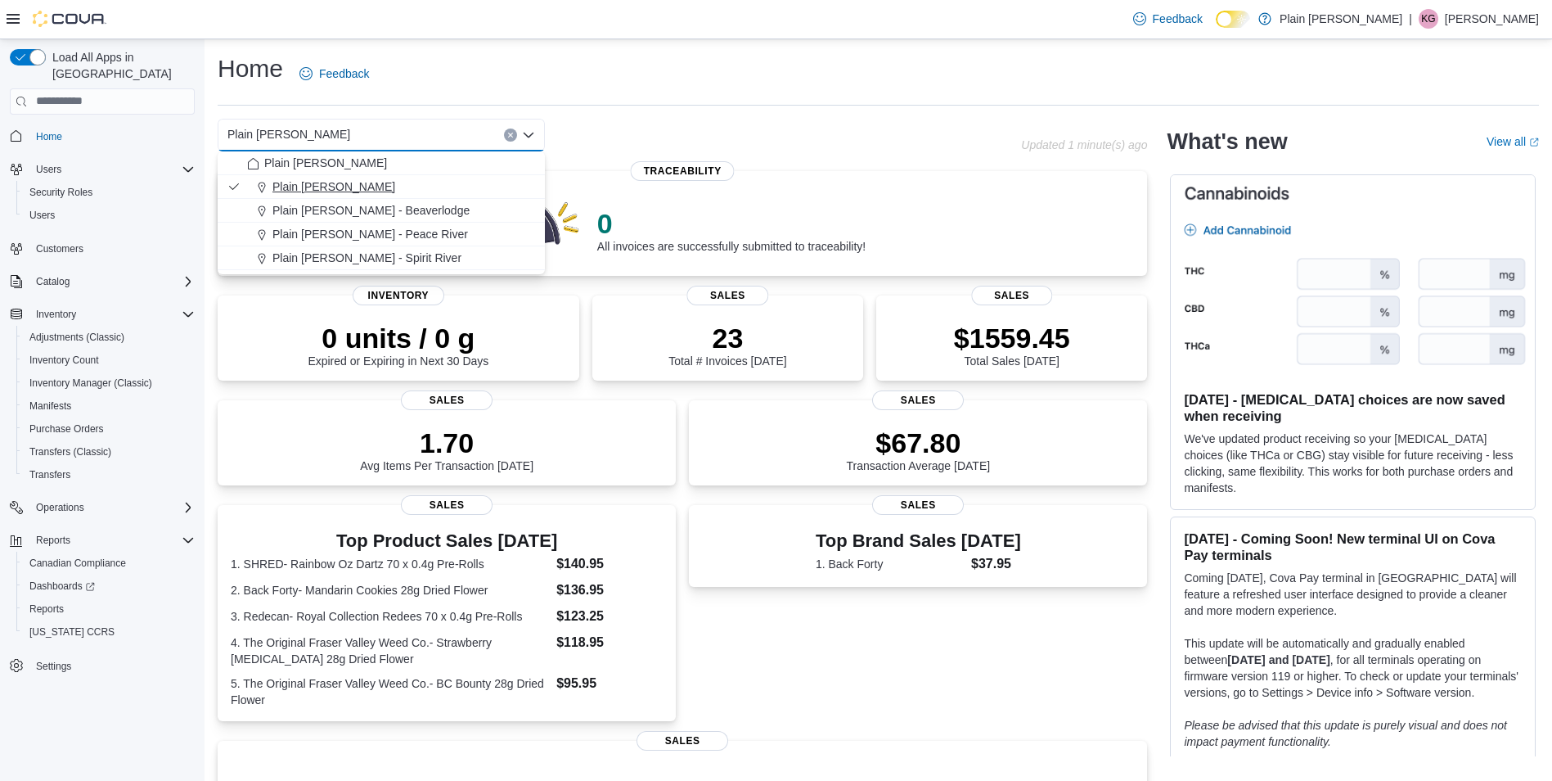
click at [417, 181] on div "Plain [PERSON_NAME]" at bounding box center [391, 186] width 288 height 16
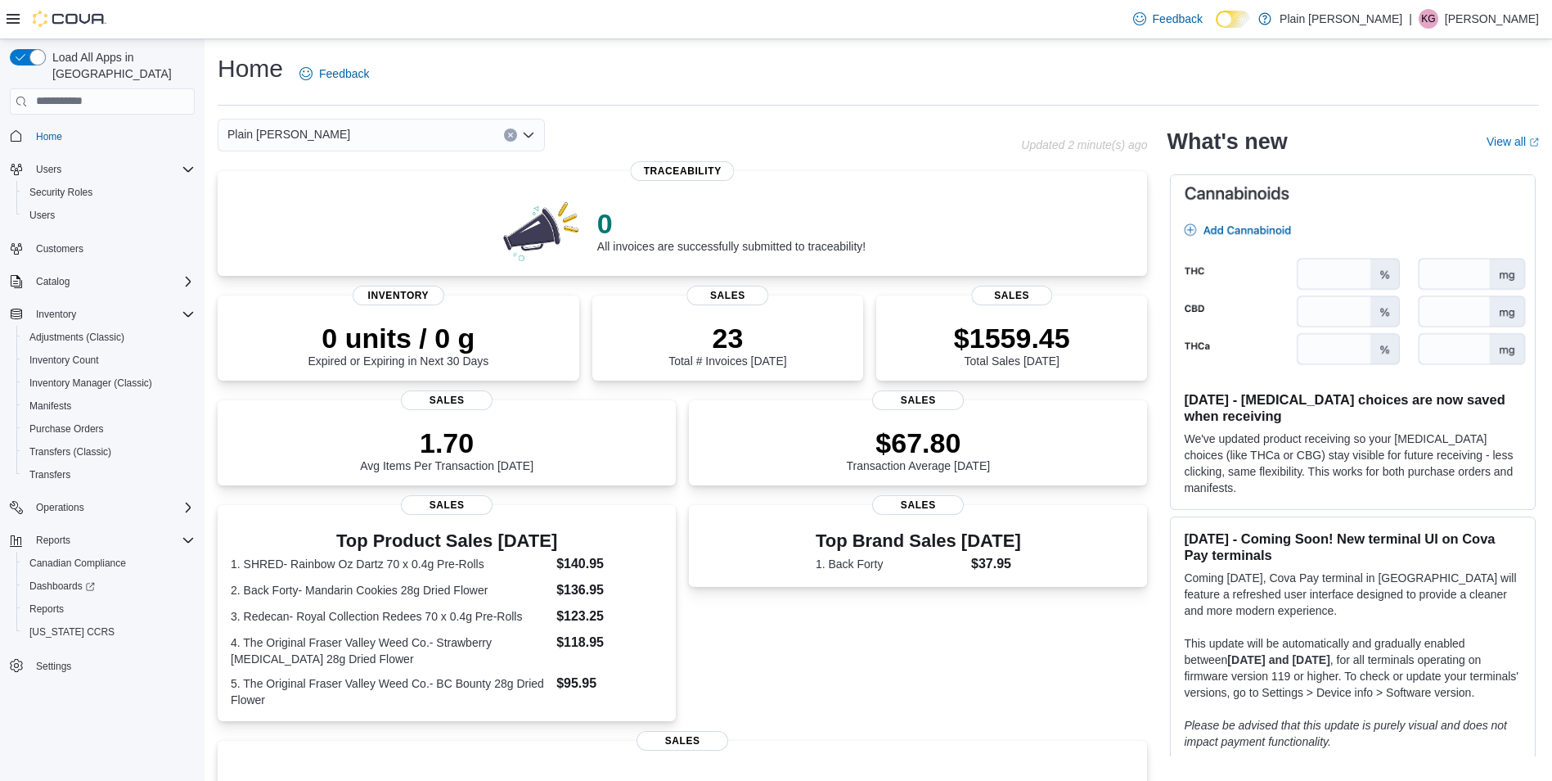
click at [440, 139] on div "Plain [PERSON_NAME]" at bounding box center [381, 135] width 327 height 33
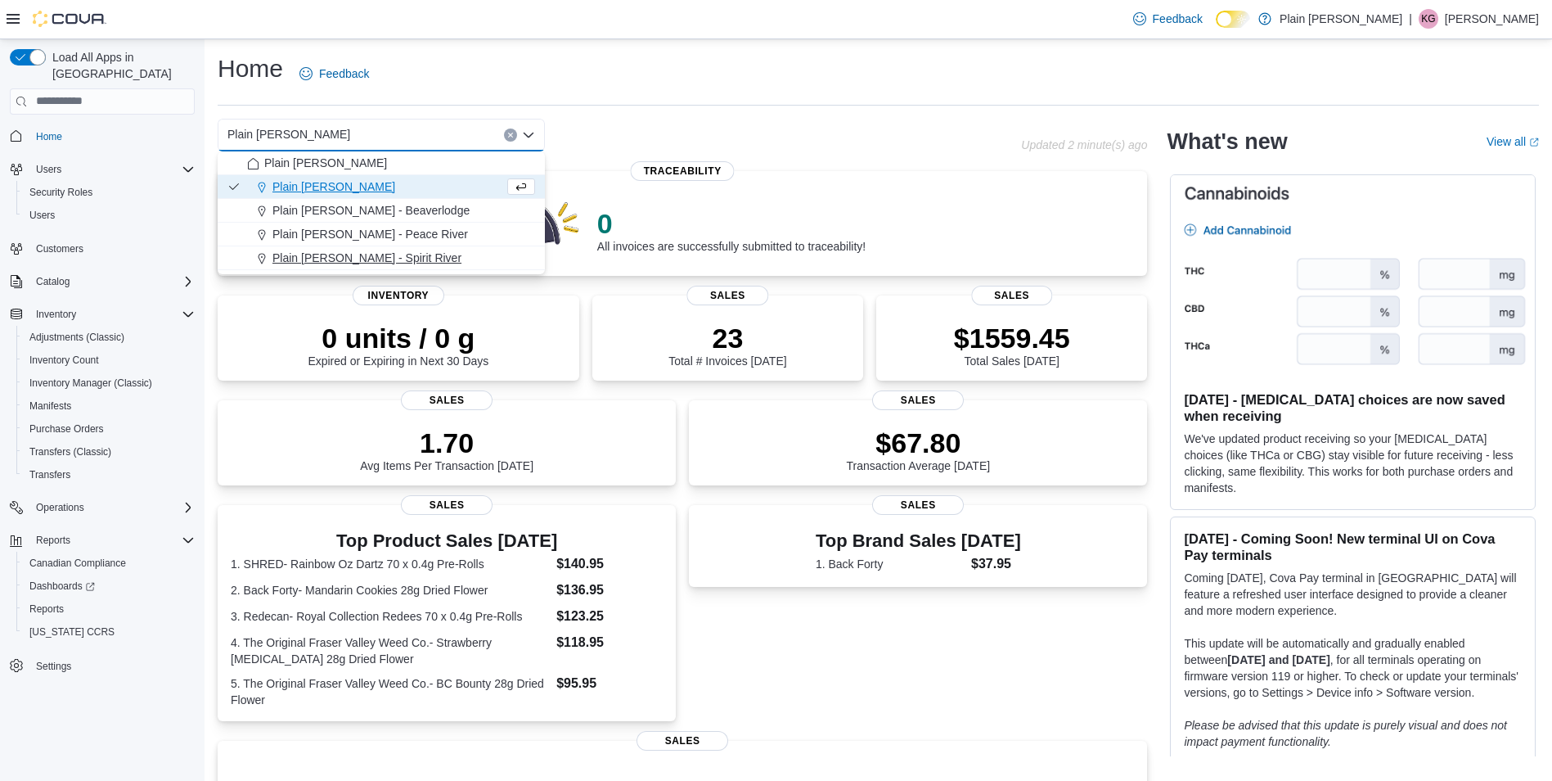
click at [364, 262] on span "Plain [PERSON_NAME] - Spirit River" at bounding box center [366, 258] width 189 height 16
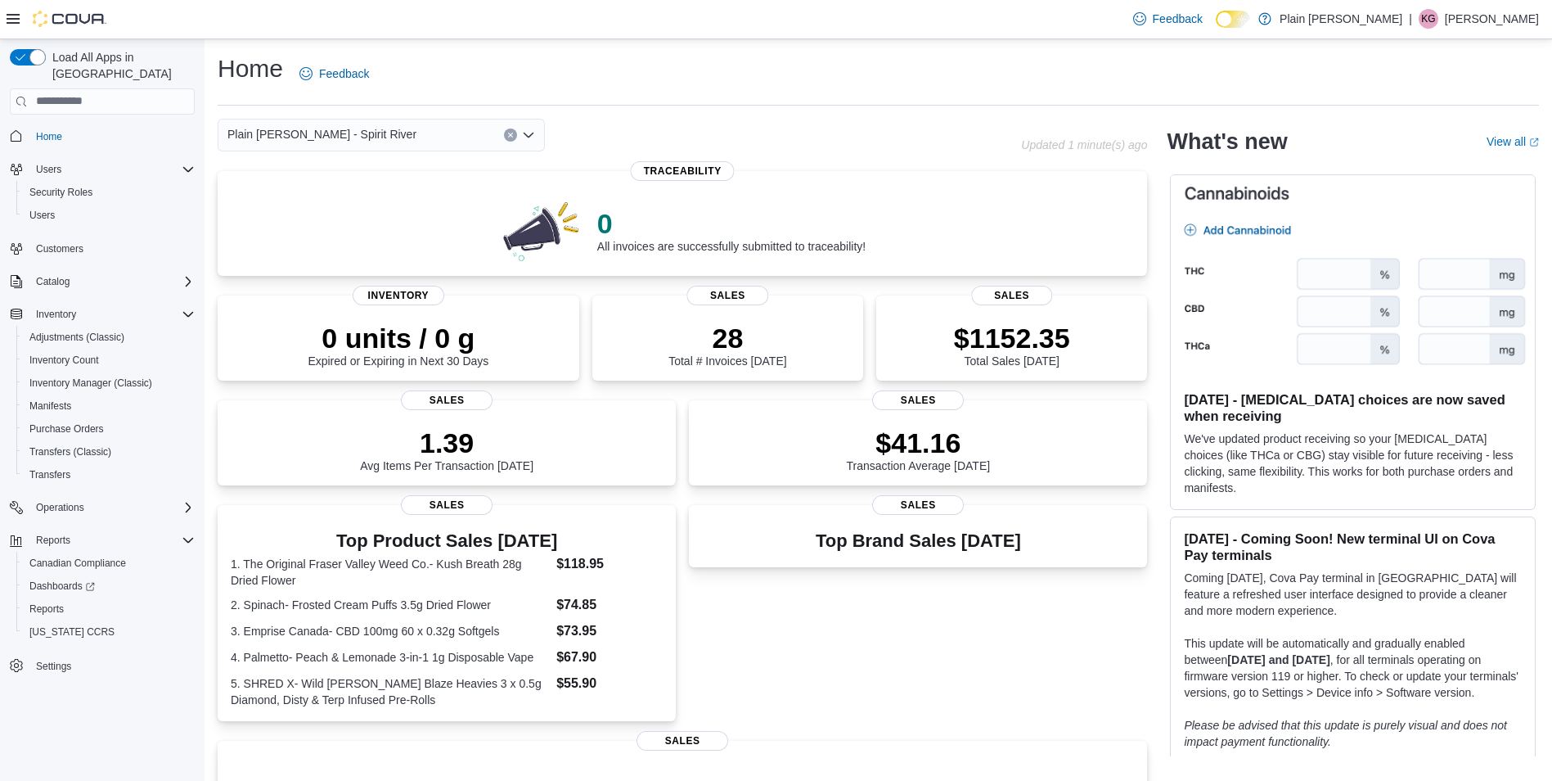
click at [456, 137] on div "Plain [PERSON_NAME] - Spirit River" at bounding box center [381, 135] width 327 height 33
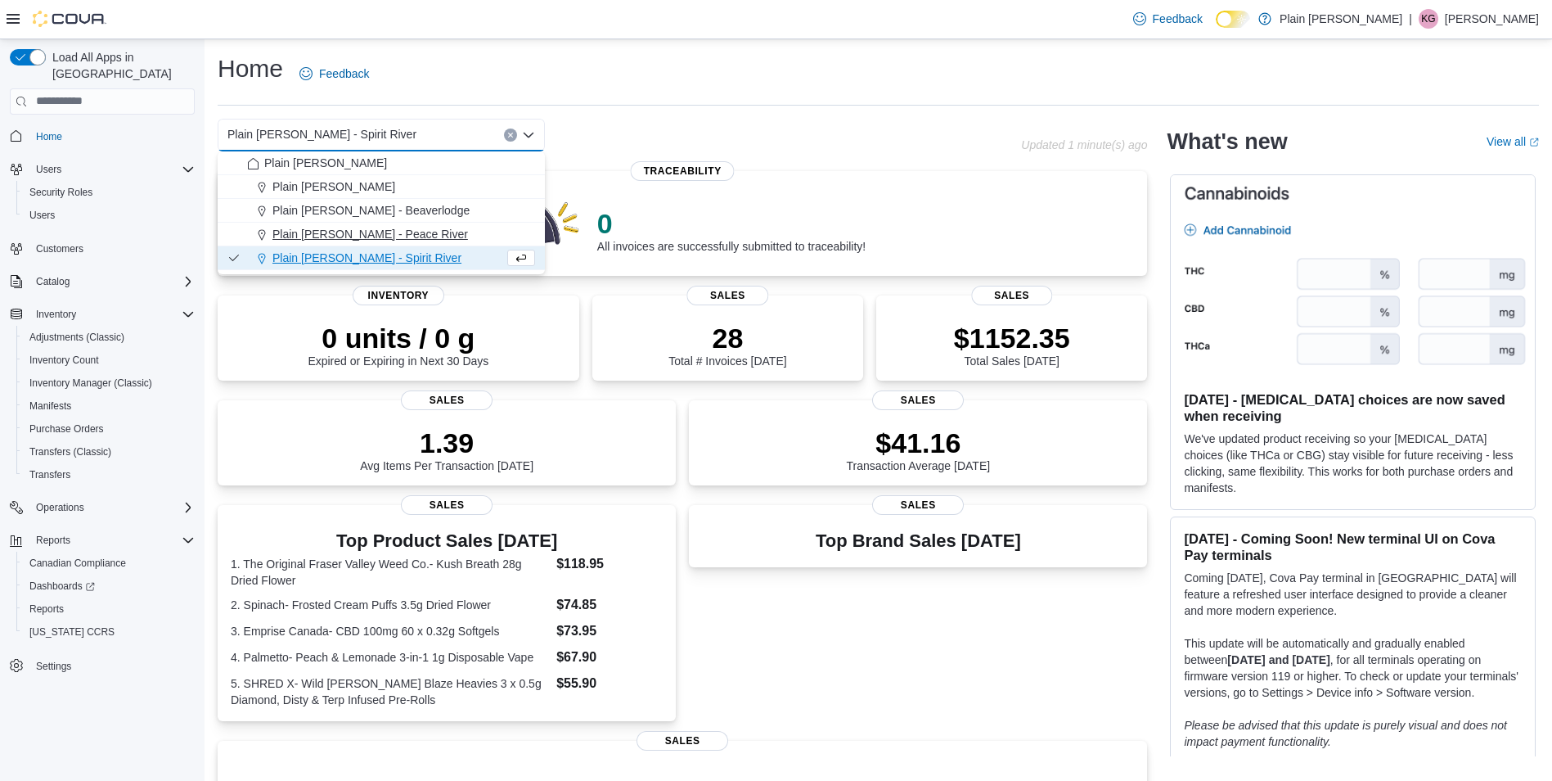
click at [419, 223] on button "Plain [PERSON_NAME] - Peace River" at bounding box center [381, 235] width 327 height 24
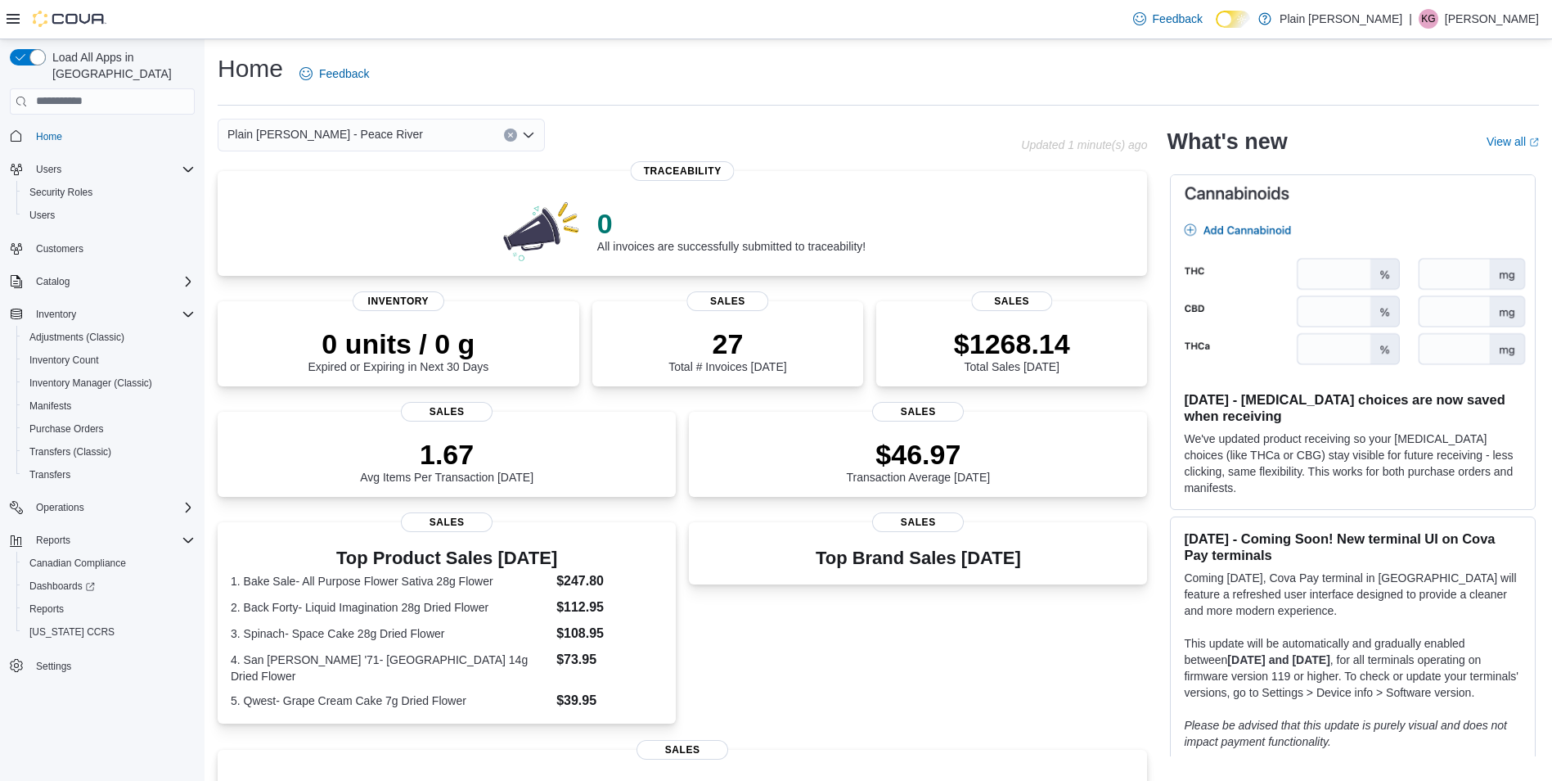
click at [403, 133] on div "Plain [PERSON_NAME] - Peace River" at bounding box center [381, 135] width 327 height 33
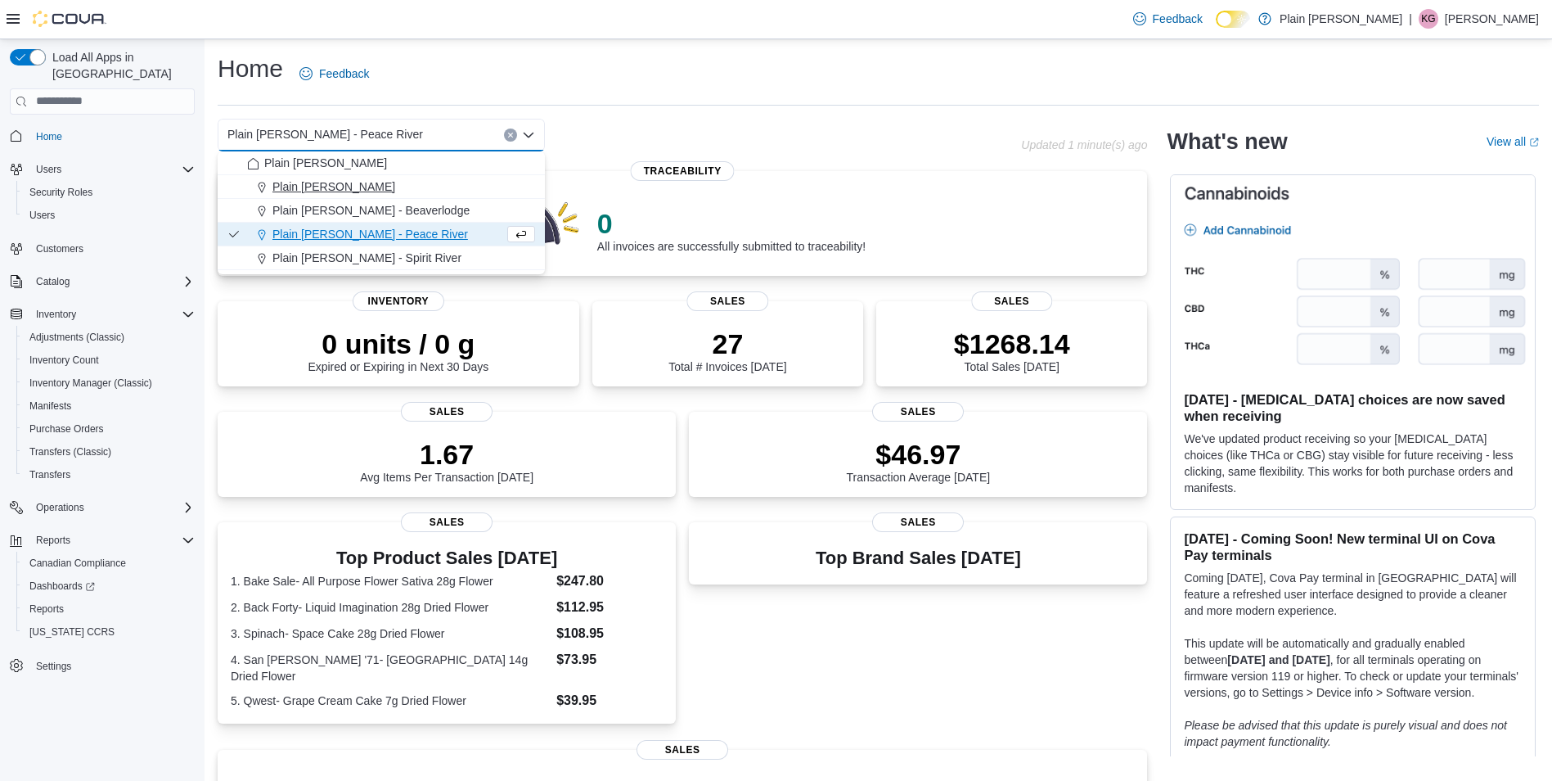
click at [399, 188] on div "Plain [PERSON_NAME]" at bounding box center [391, 186] width 288 height 16
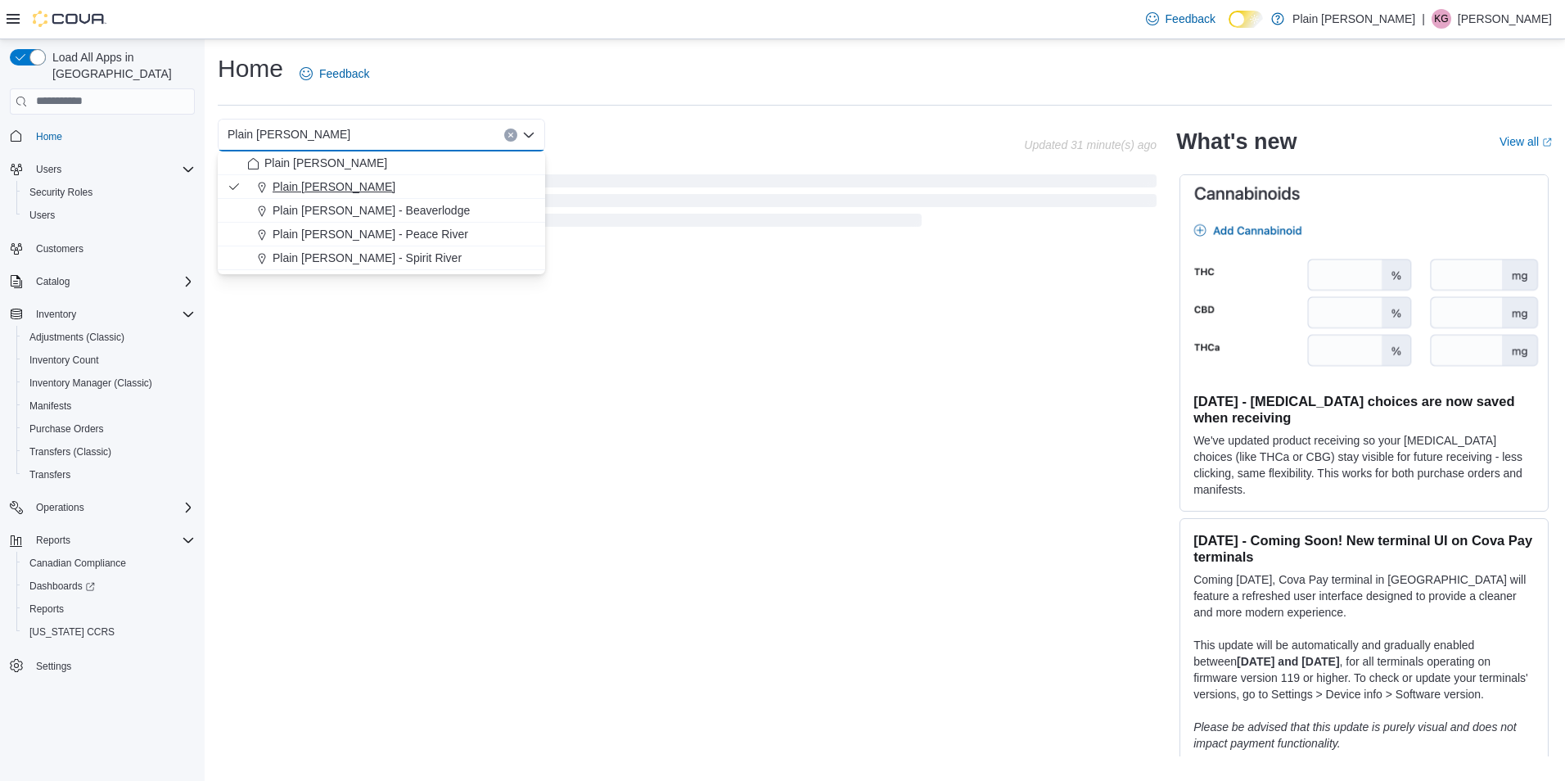
click at [405, 182] on div "Plain [PERSON_NAME]" at bounding box center [391, 186] width 288 height 16
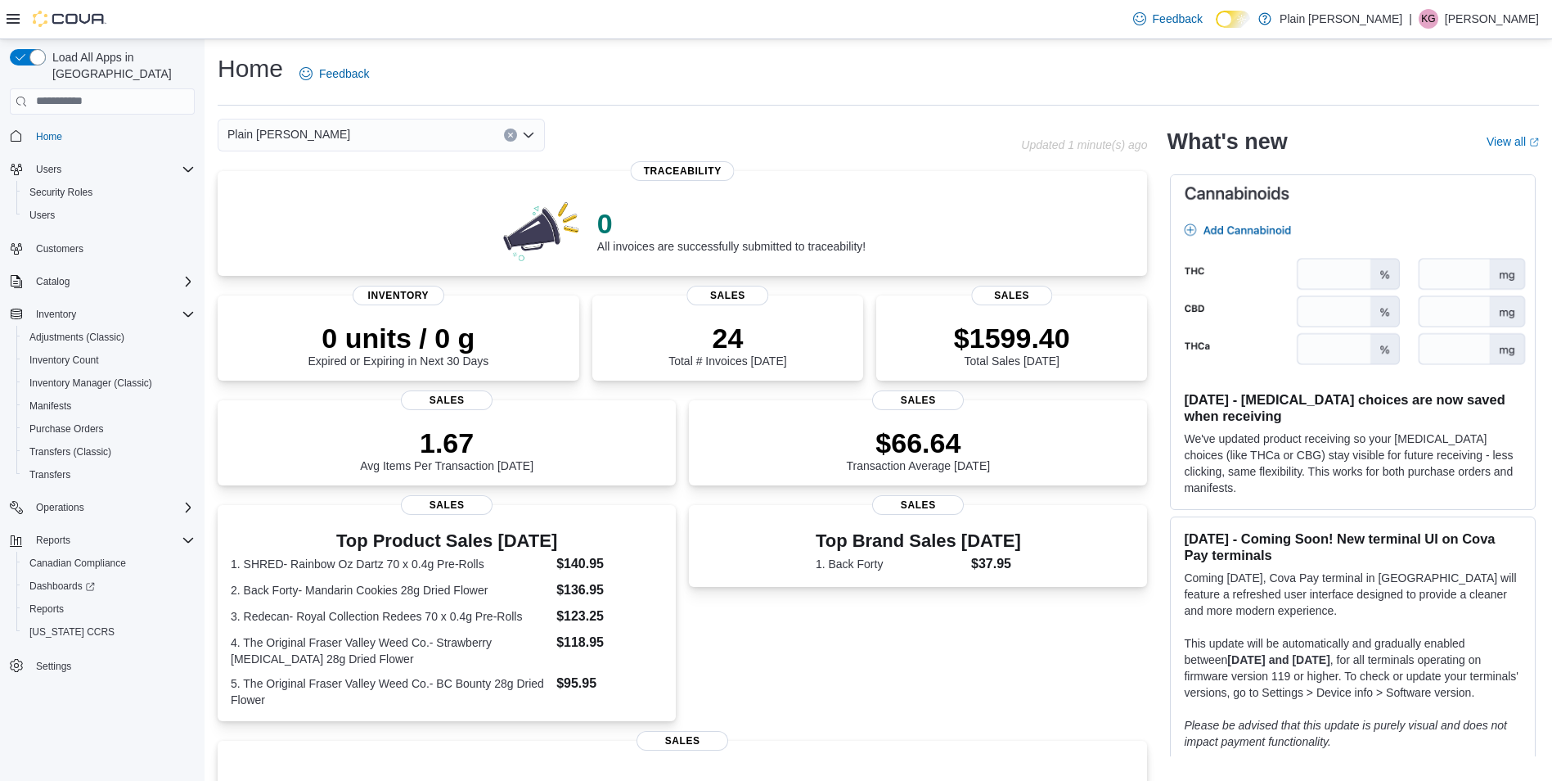
click at [319, 135] on div "Plain [PERSON_NAME] - Falher Combo box. Selected. Plain [PERSON_NAME] - Falher.…" at bounding box center [381, 135] width 327 height 33
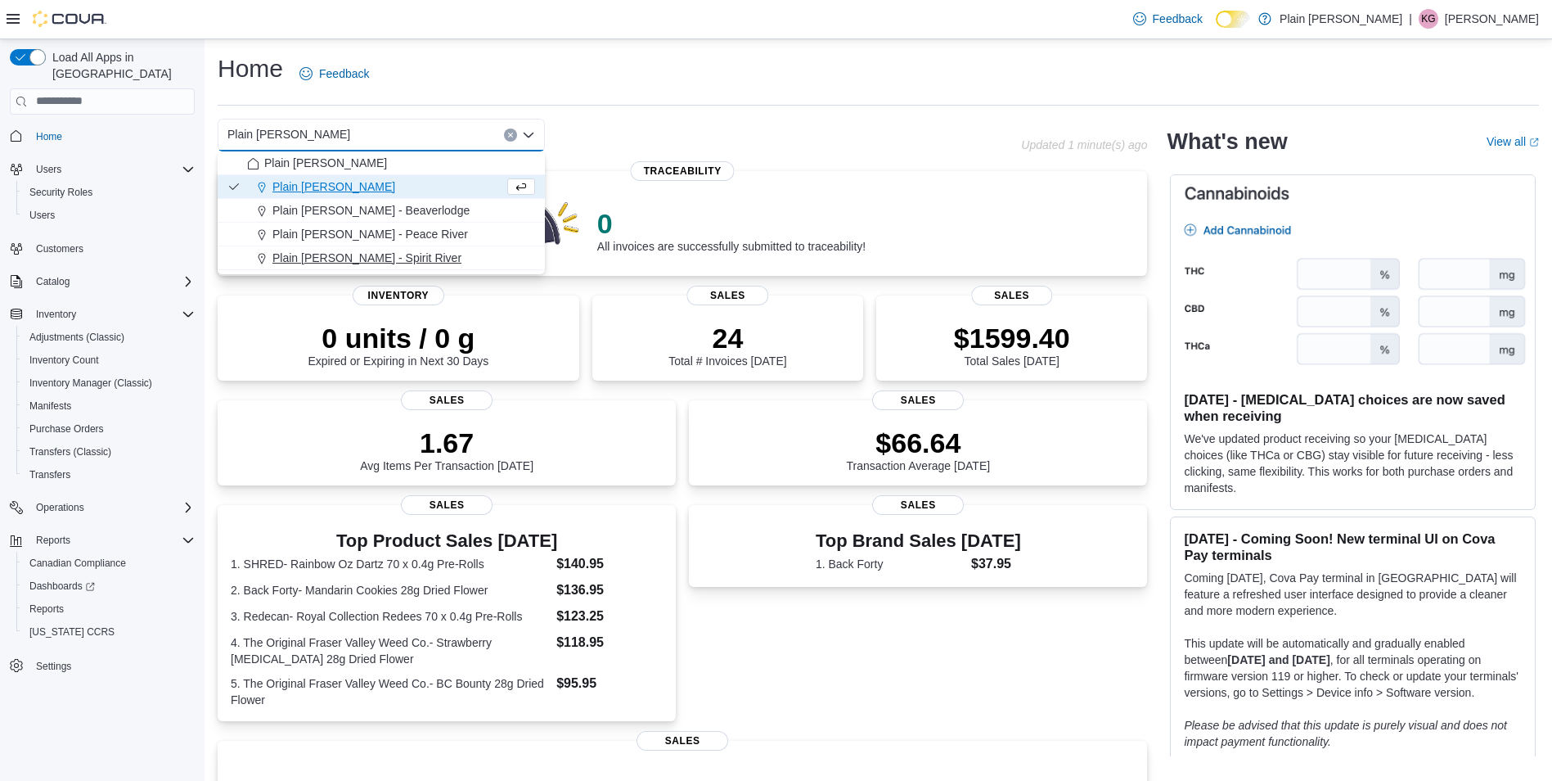
click at [363, 251] on span "Plain [PERSON_NAME] - Spirit River" at bounding box center [366, 258] width 189 height 16
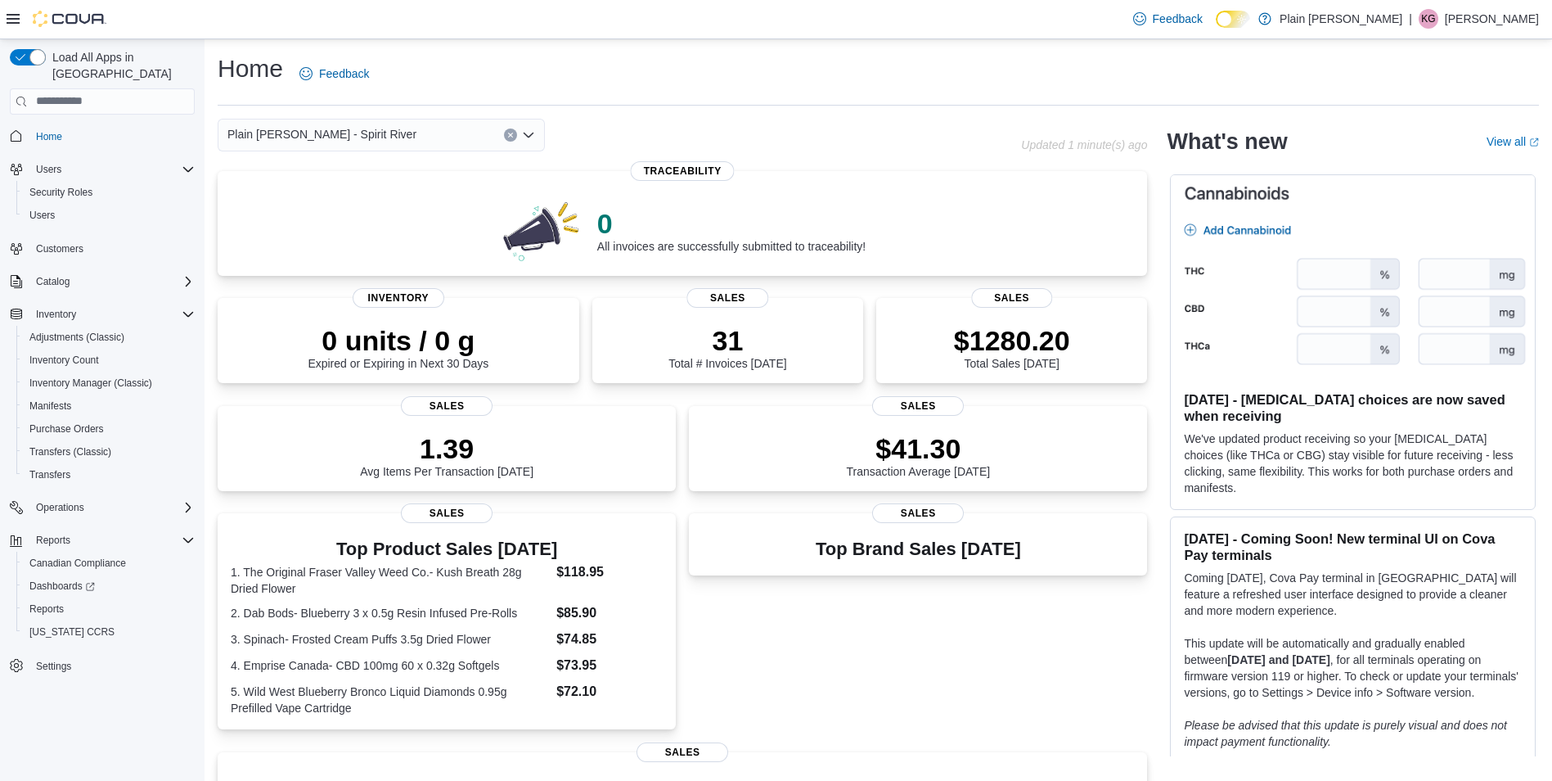
click at [327, 130] on span "Plain [PERSON_NAME] - Spirit River" at bounding box center [321, 134] width 189 height 20
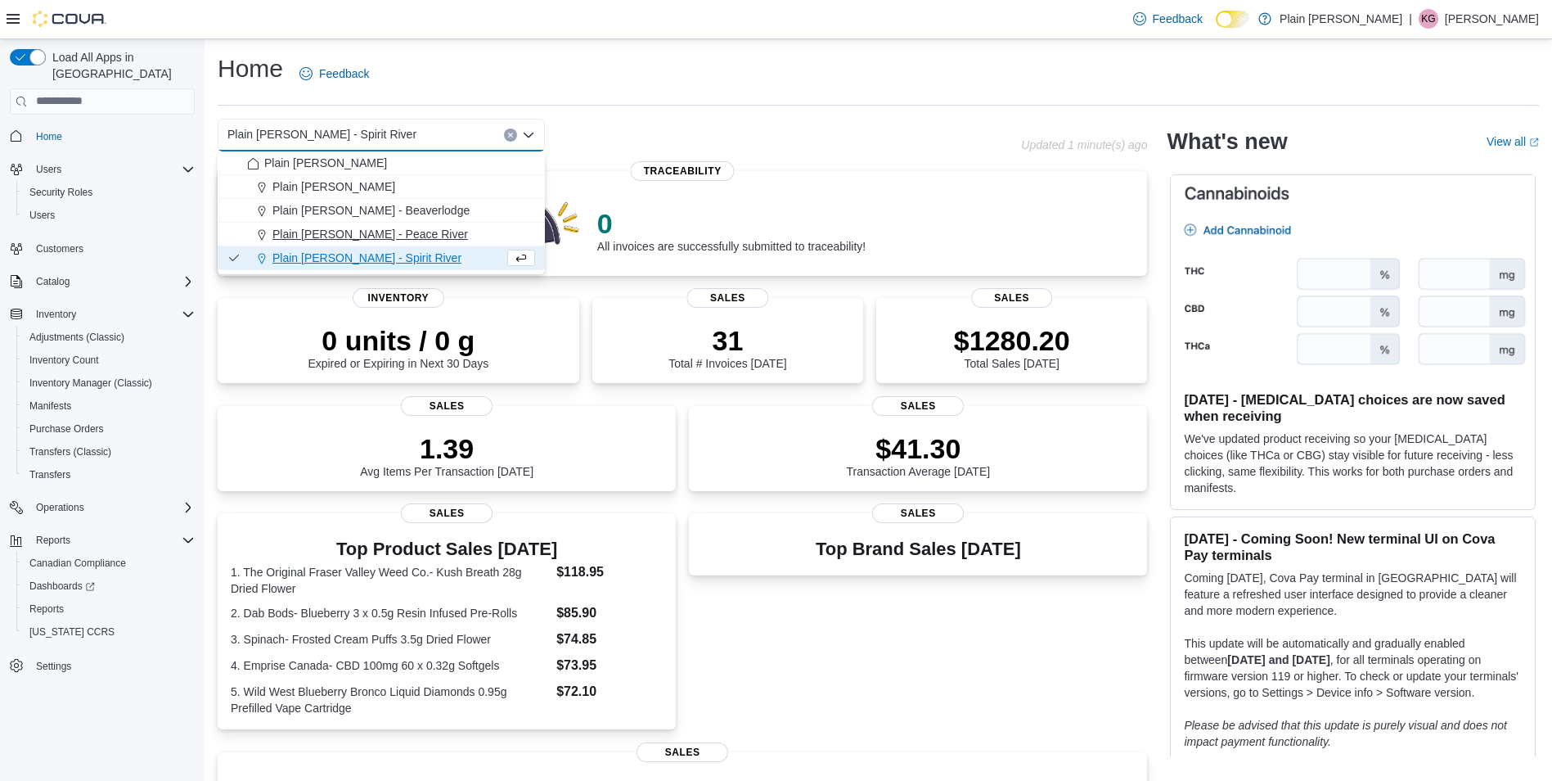
click at [375, 232] on span "Plain [PERSON_NAME] - Peace River" at bounding box center [370, 234] width 196 height 16
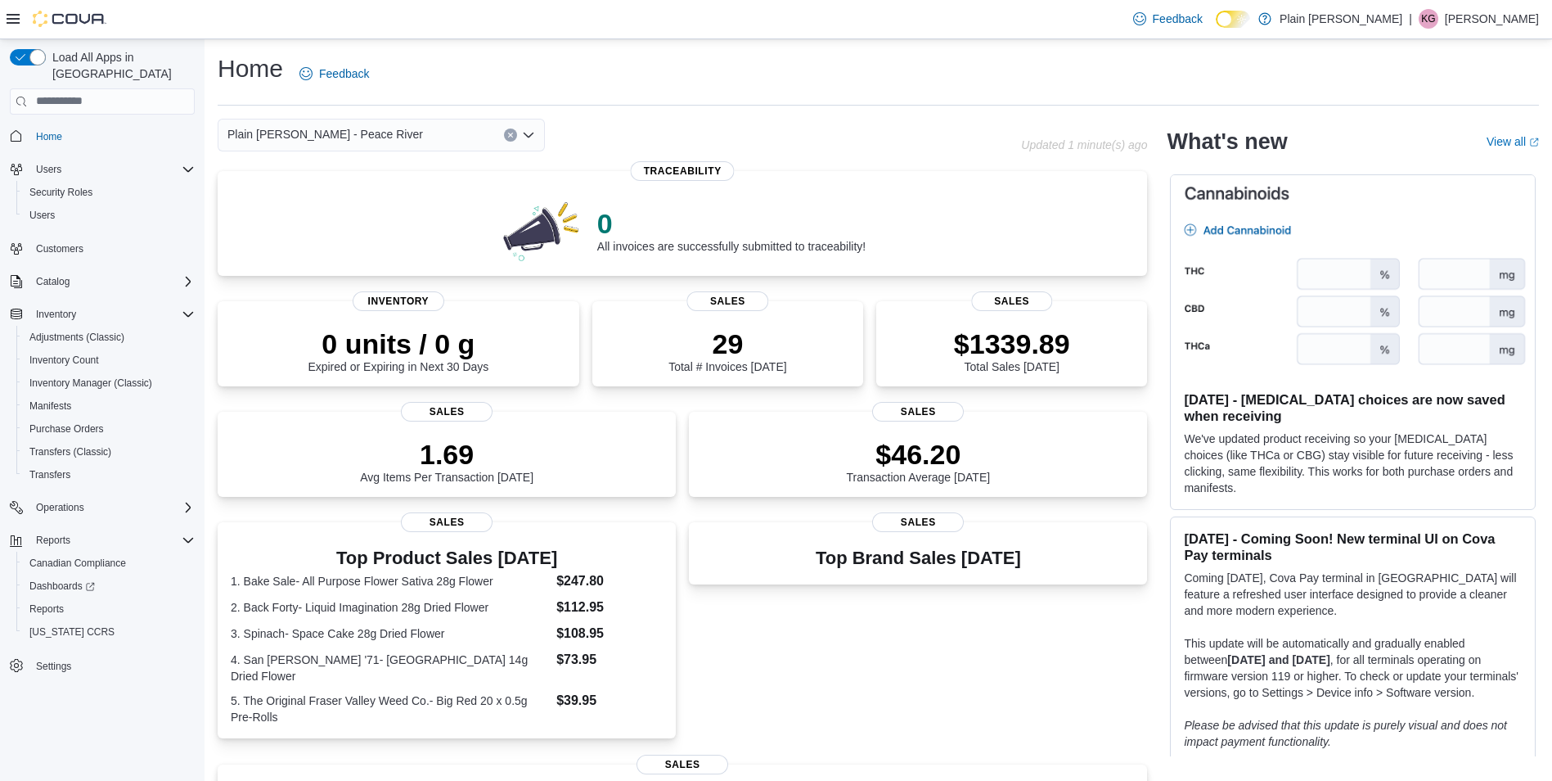
click at [307, 136] on span "Plain [PERSON_NAME] - Peace River" at bounding box center [325, 134] width 196 height 20
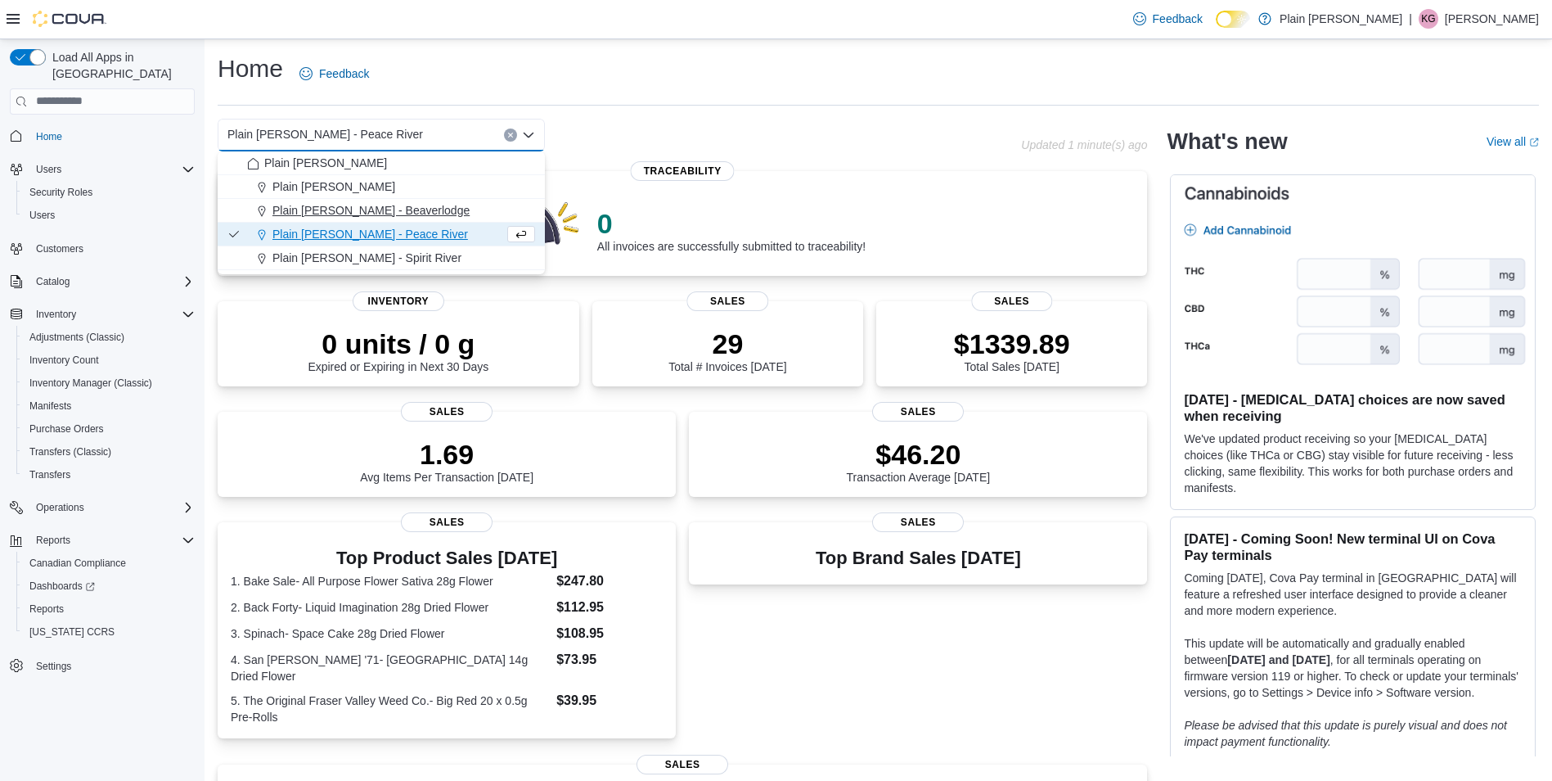
click at [378, 209] on span "Plain [PERSON_NAME] - Beaverlodge" at bounding box center [370, 210] width 197 height 16
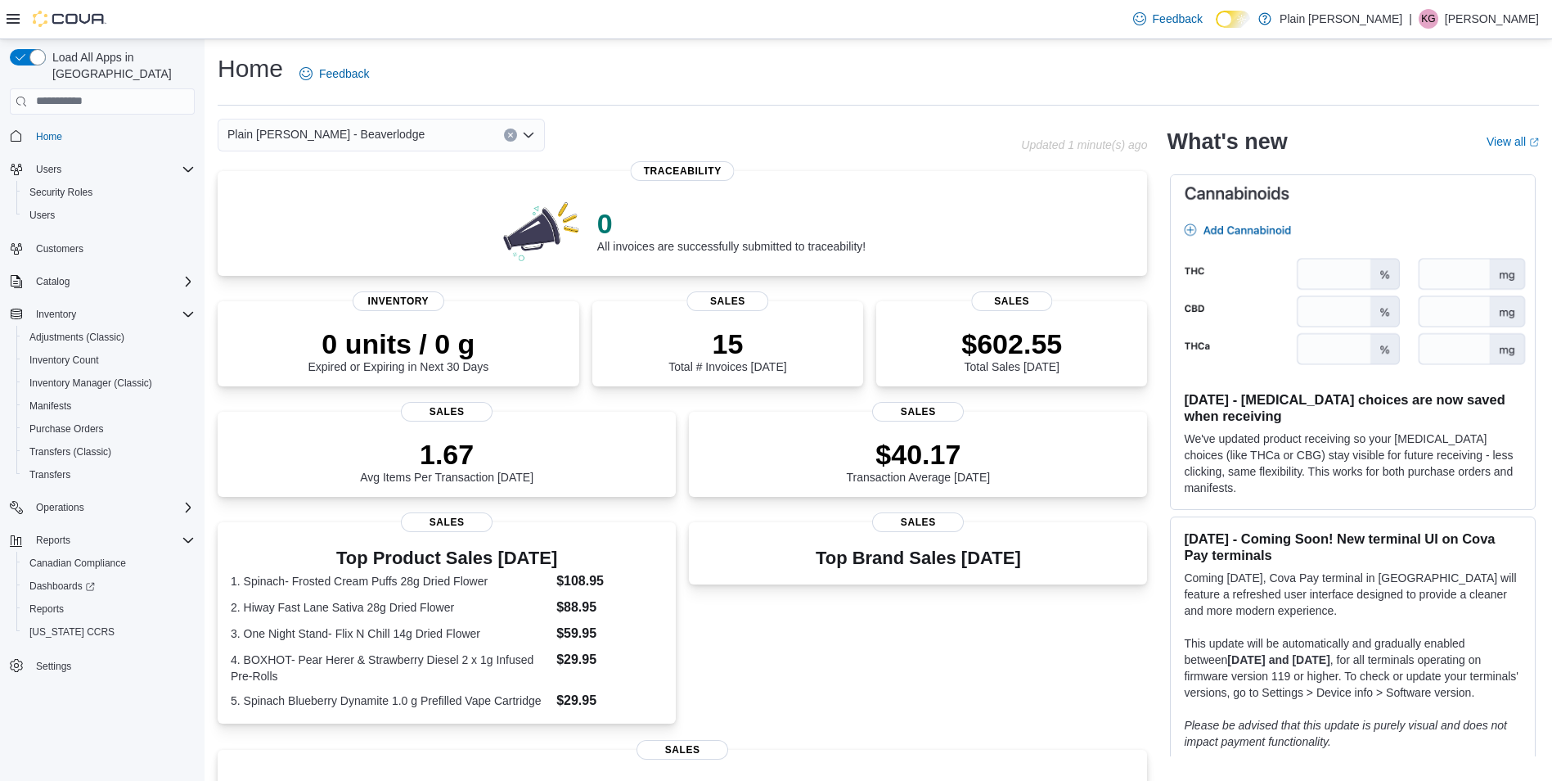
click at [333, 136] on span "Plain [PERSON_NAME] - Beaverlodge" at bounding box center [325, 134] width 197 height 20
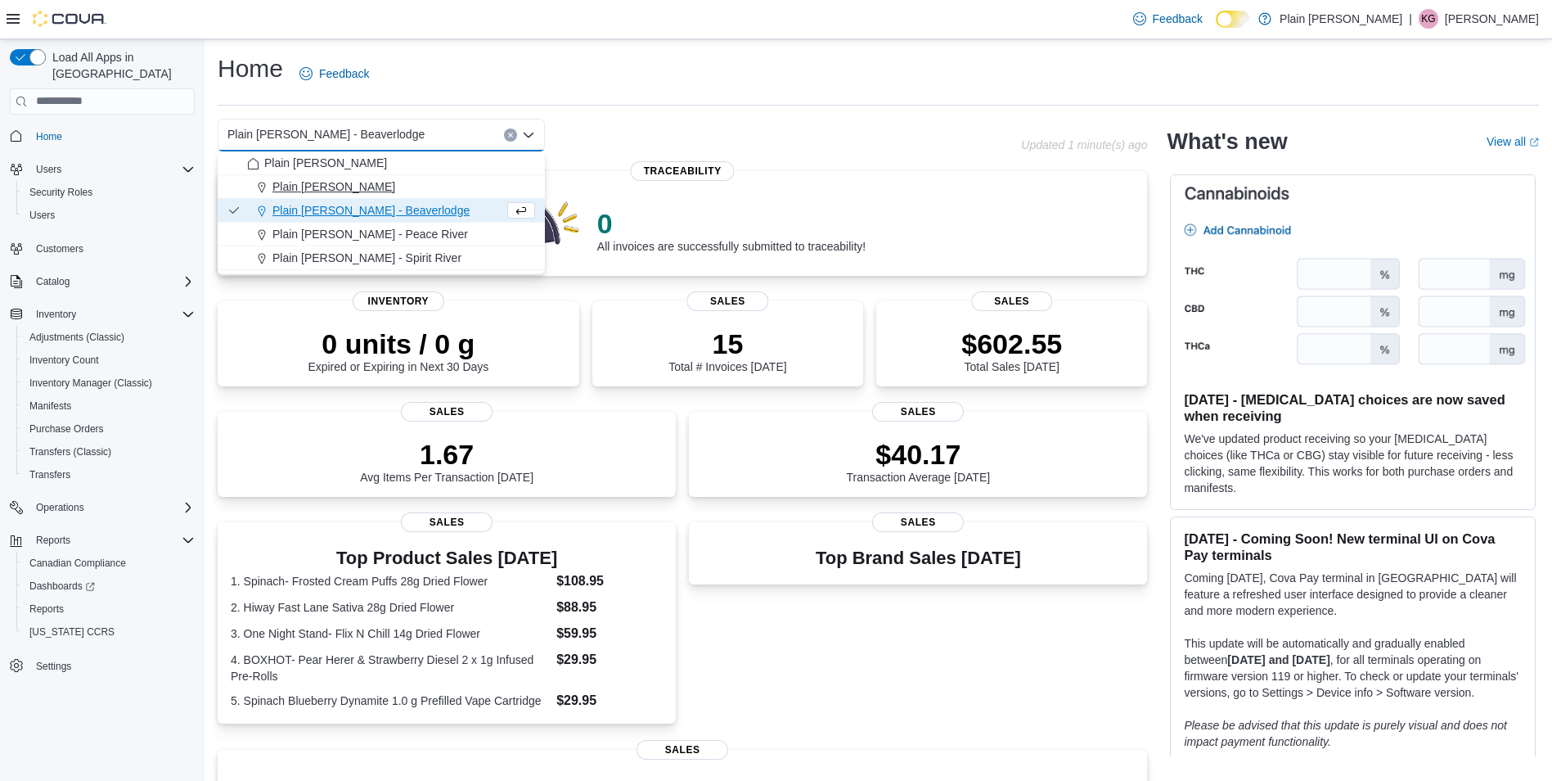
click at [363, 191] on span "Plain [PERSON_NAME]" at bounding box center [333, 186] width 123 height 16
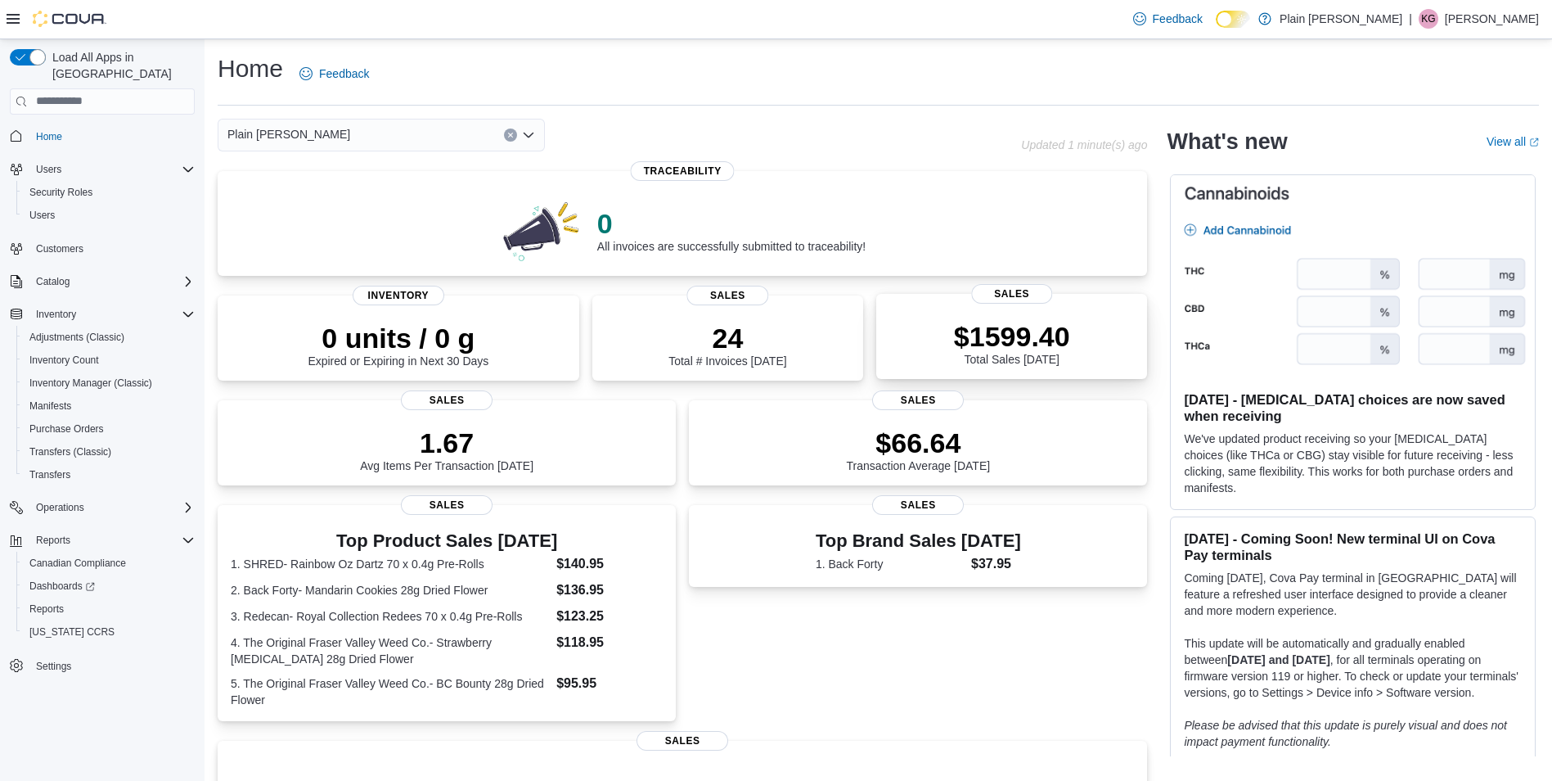
click at [984, 328] on p "$1599.40" at bounding box center [1012, 336] width 116 height 33
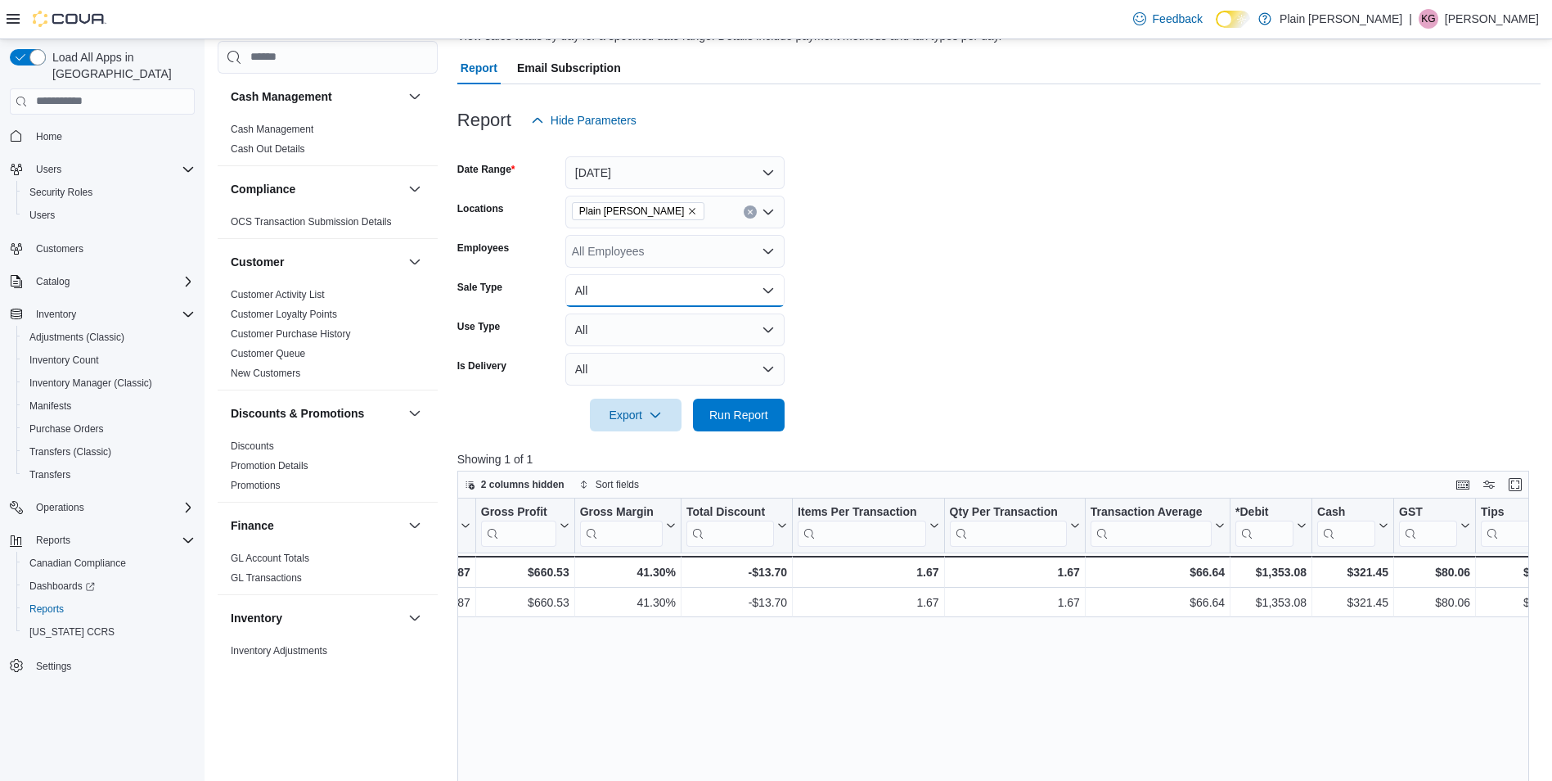
scroll to position [102, 0]
